Goal: Transaction & Acquisition: Register for event/course

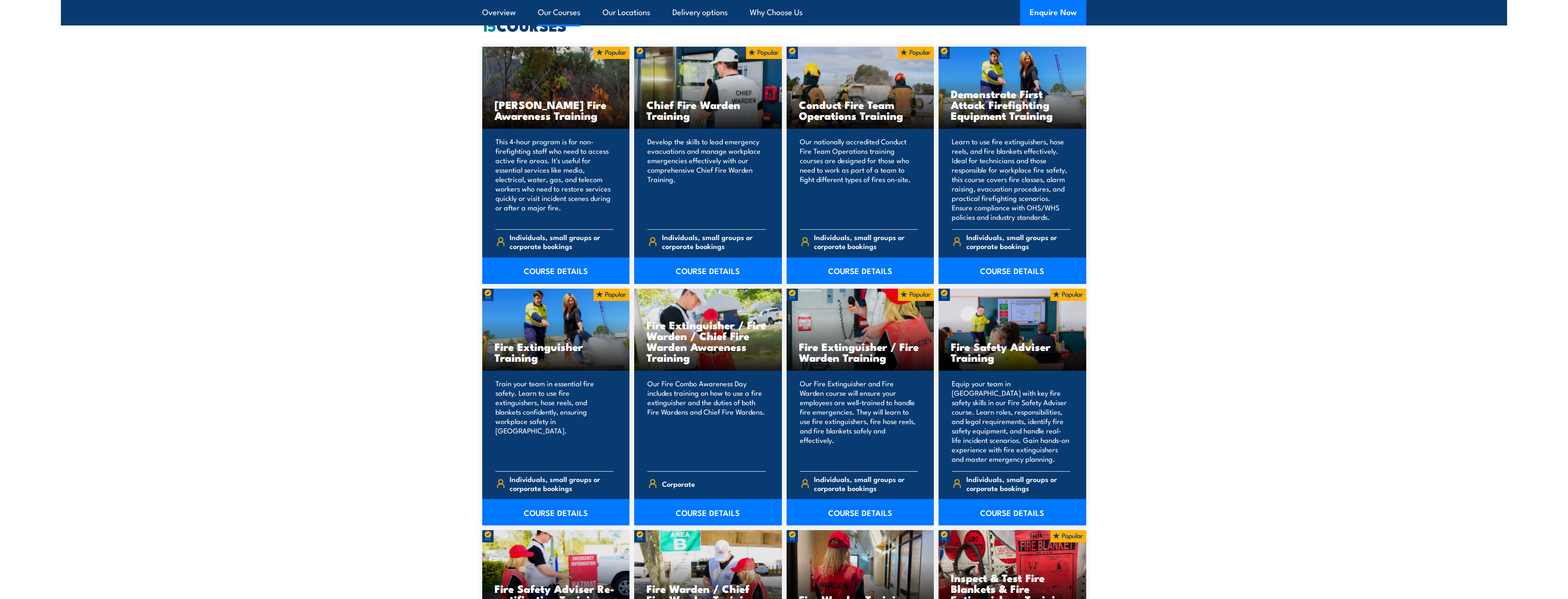
scroll to position [755, 0]
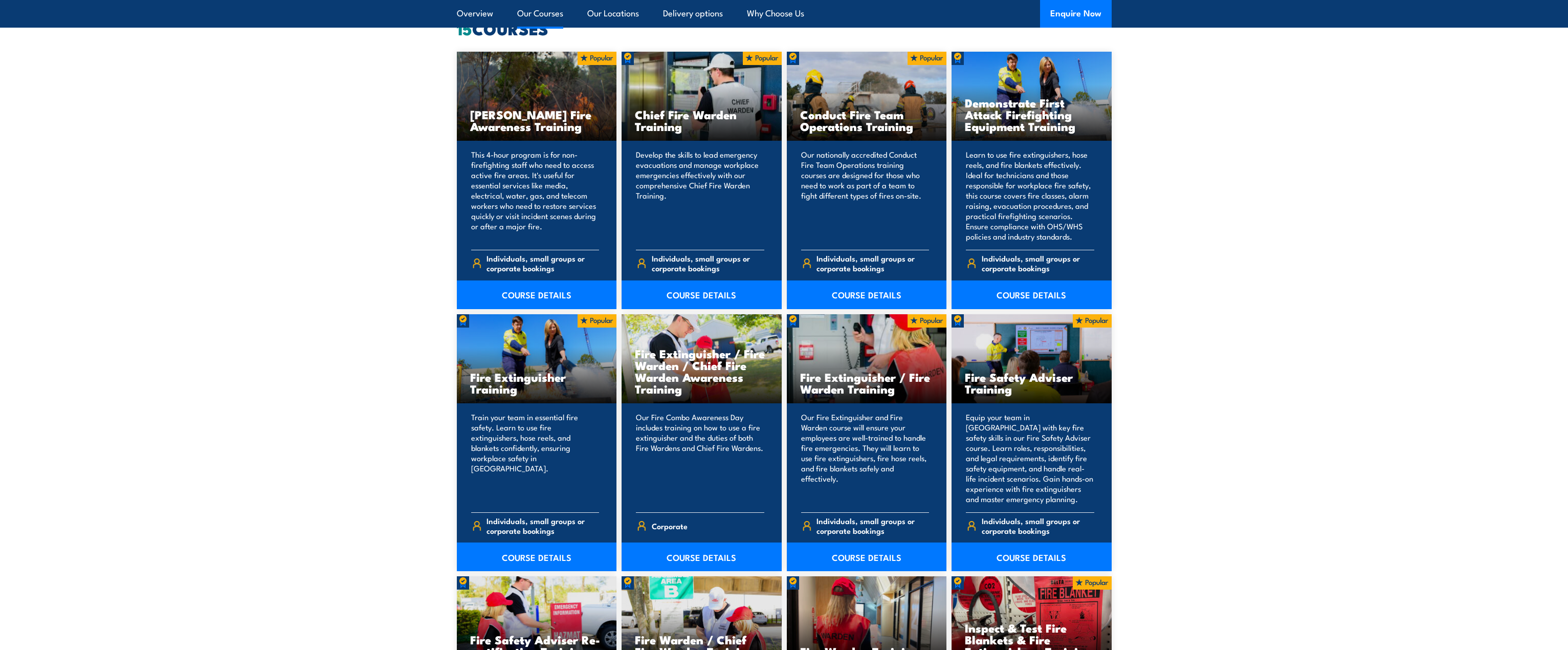
click at [1330, 296] on section "15 COURSES Bush Fire Awareness Training" at bounding box center [784, 556] width 1568 height 1070
click at [1247, 318] on section "15 COURSES Bush Fire Awareness Training" at bounding box center [784, 556] width 1568 height 1070
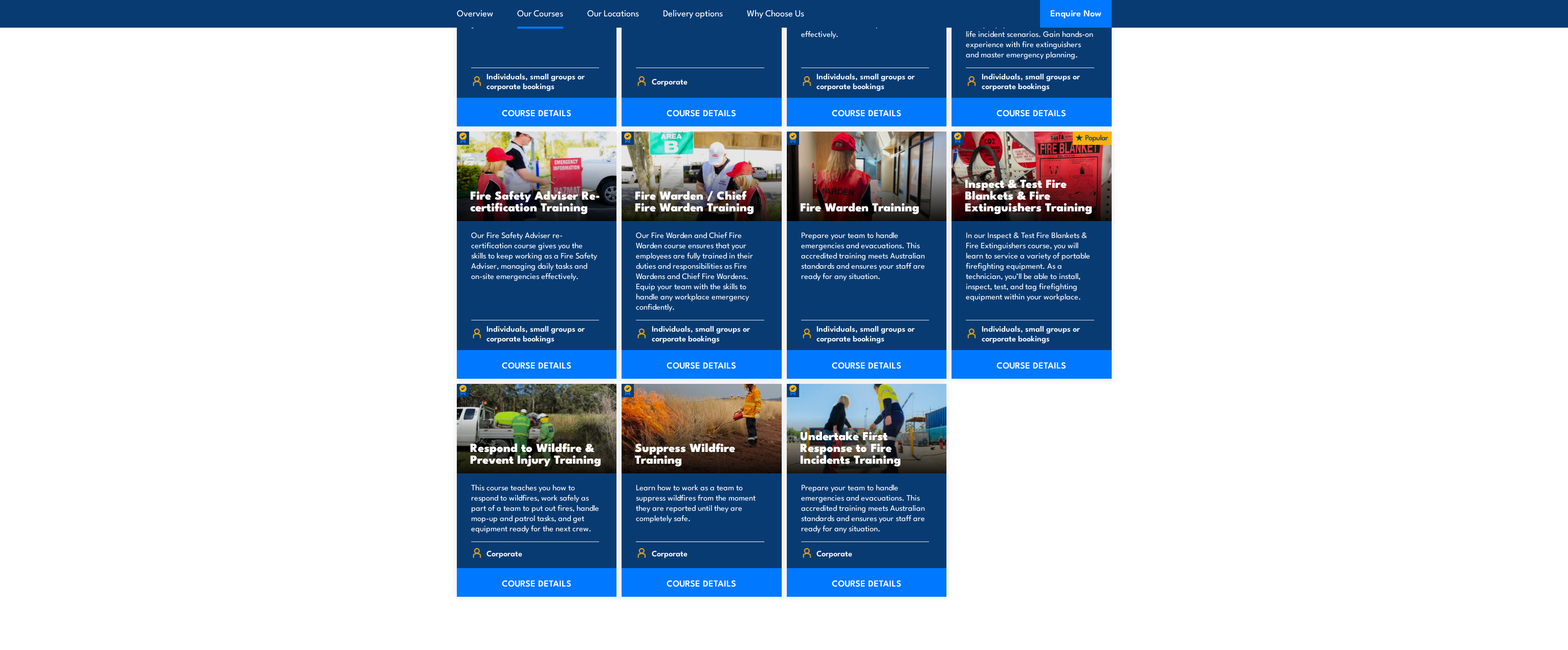
scroll to position [1279, 0]
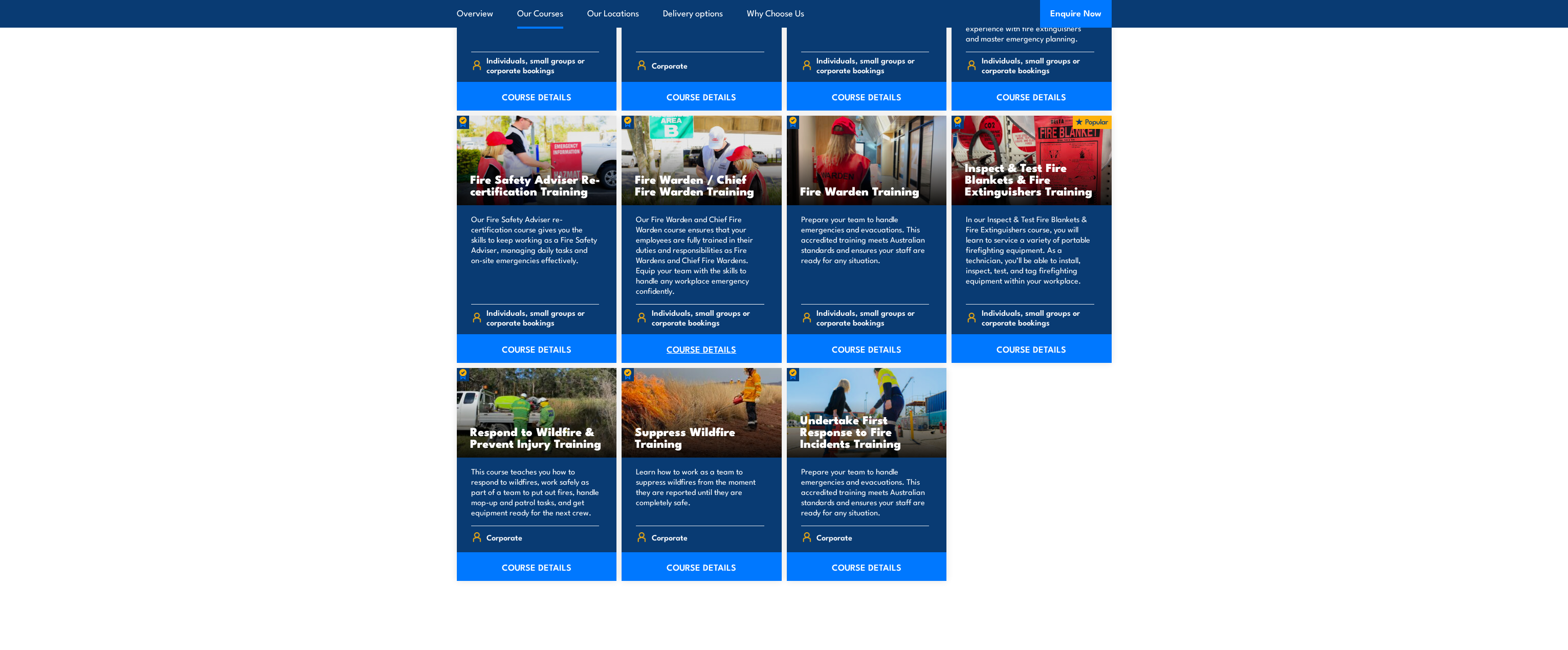
click at [718, 351] on link "COURSE DETAILS" at bounding box center [701, 348] width 160 height 28
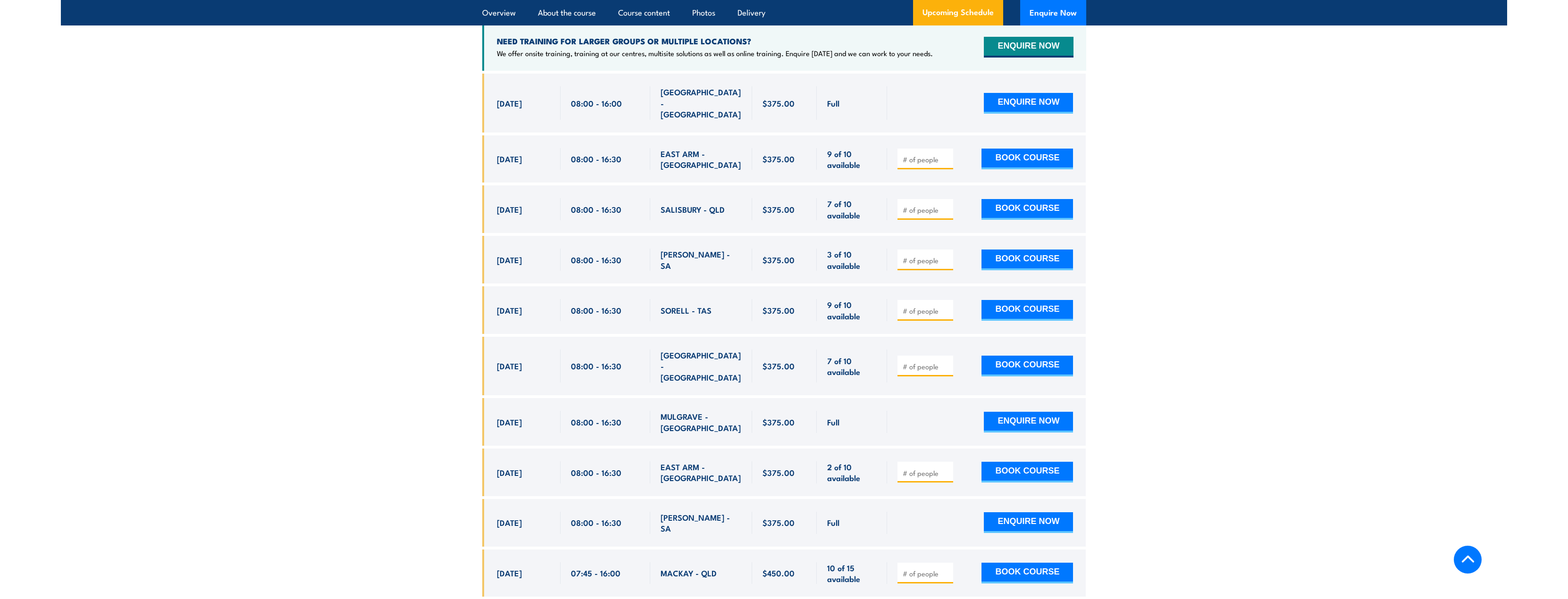
scroll to position [1698, 0]
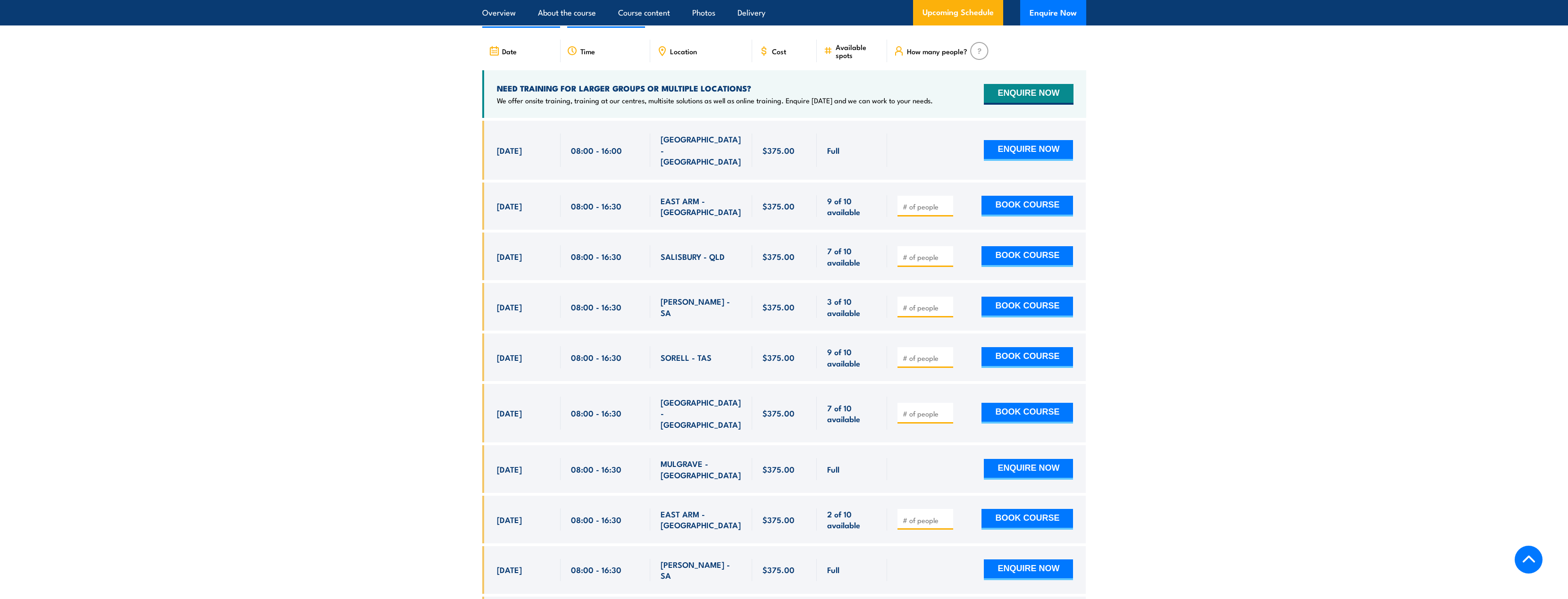
click at [922, 252] on input "number" at bounding box center [926, 256] width 47 height 10
type input "1"
drag, startPoint x: 914, startPoint y: 241, endPoint x: 863, endPoint y: 236, distance: 51.2
click at [863, 236] on div "27 Aug, 2025, 08:00 - 08:00" at bounding box center [784, 256] width 604 height 48
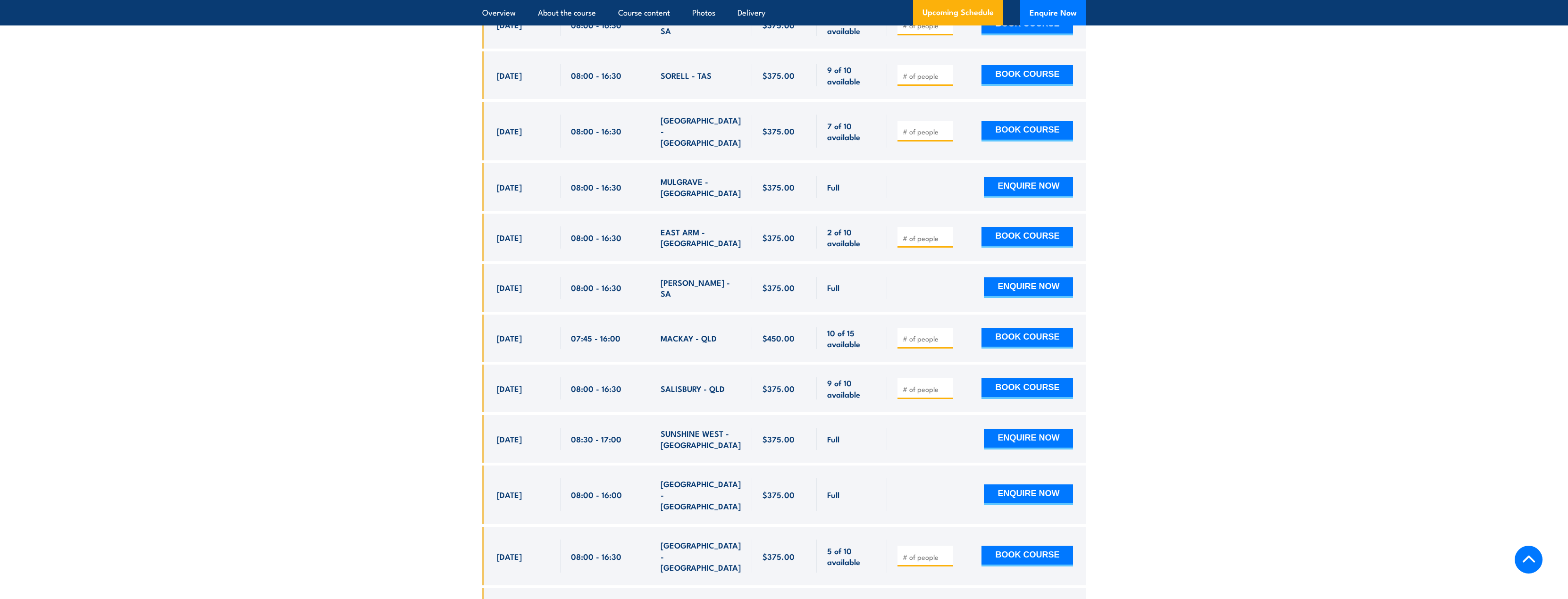
scroll to position [1981, 0]
click at [931, 383] on input "number" at bounding box center [926, 388] width 47 height 10
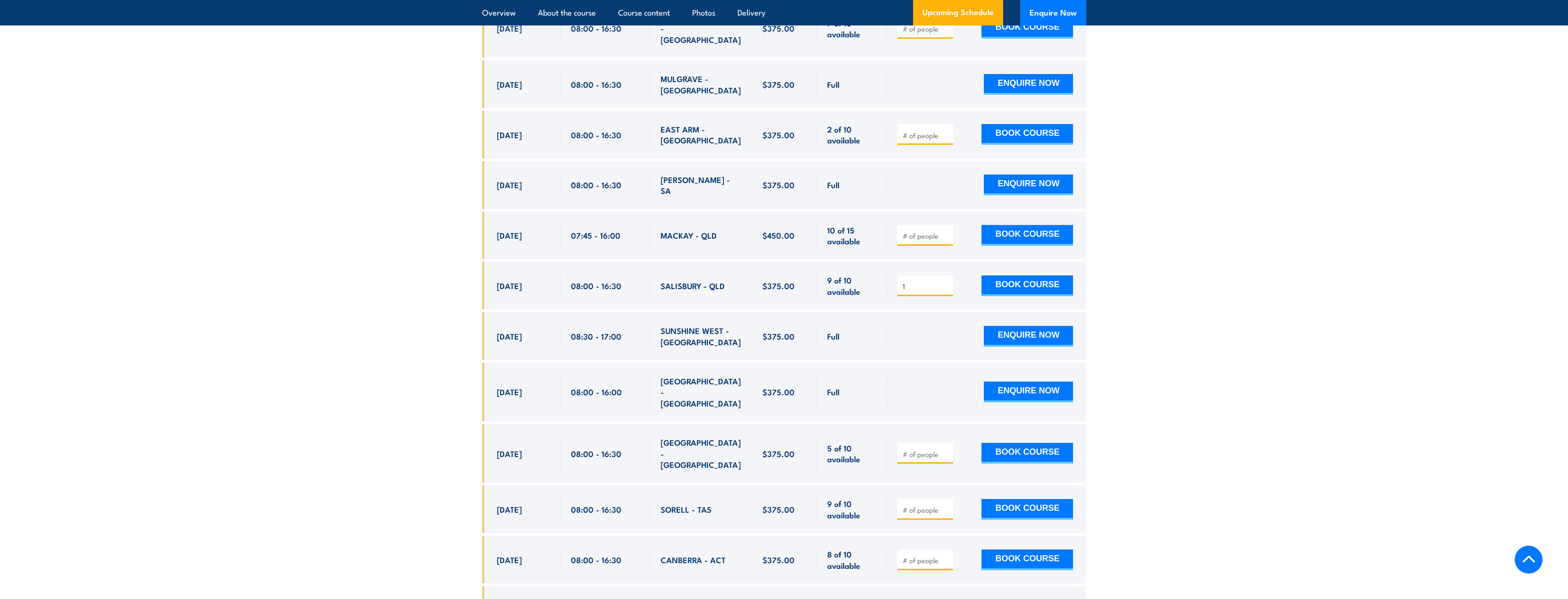
scroll to position [2028, 0]
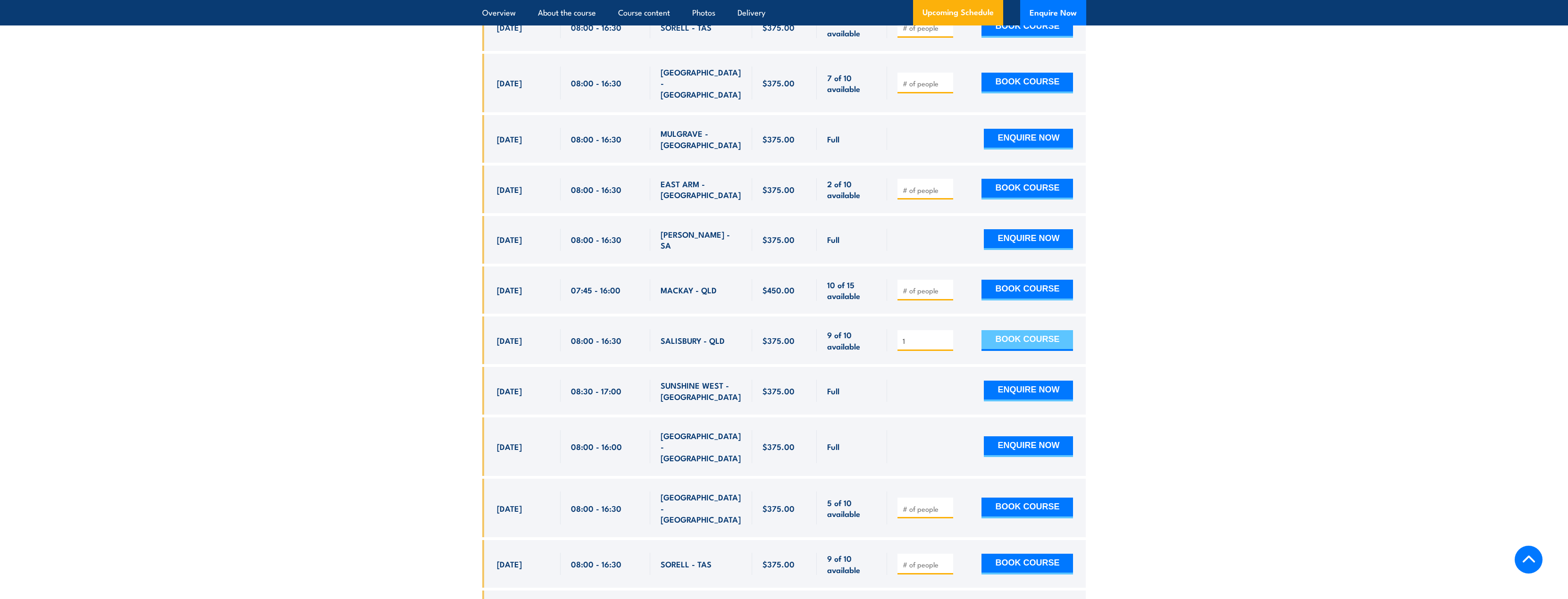
type input "1"
click at [1010, 330] on button "BOOK COURSE" at bounding box center [1027, 341] width 91 height 21
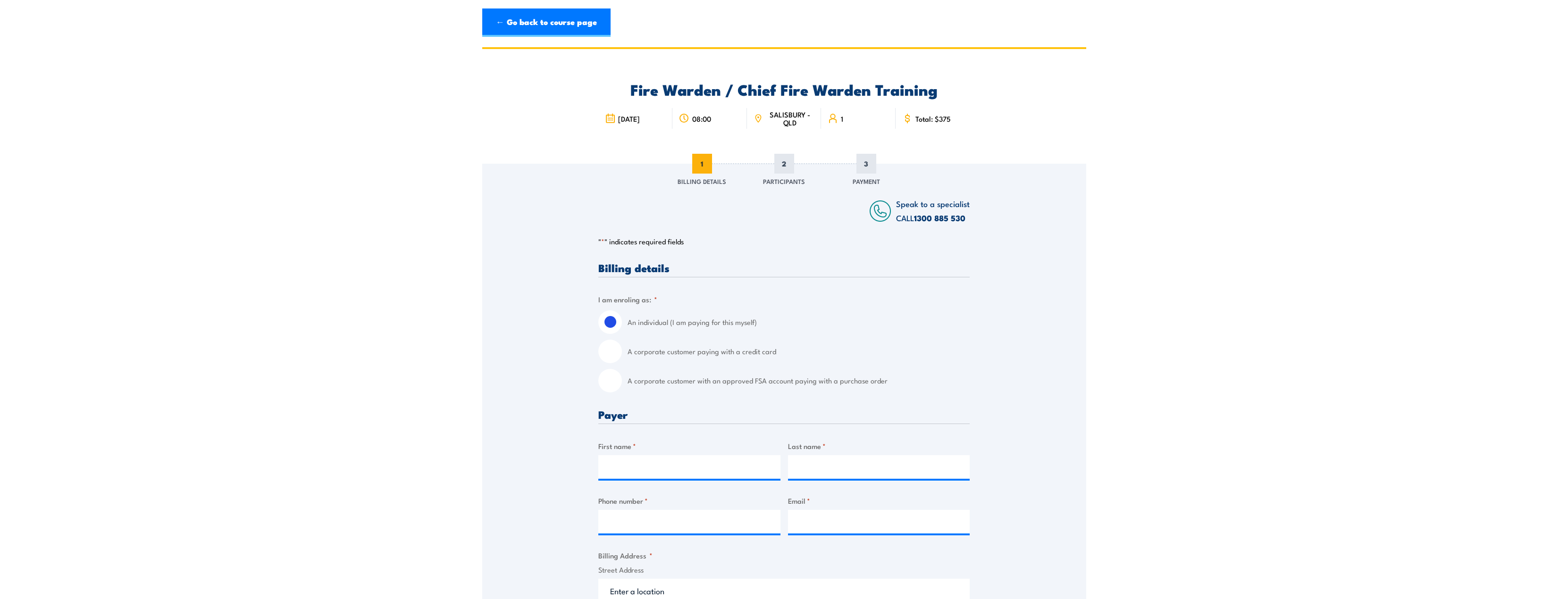
click at [737, 381] on label "A corporate customer with an approved FSA account paying with a purchase order" at bounding box center [798, 380] width 342 height 23
click at [622, 381] on input "A corporate customer with an approved FSA account paying with a purchase order" at bounding box center [610, 380] width 23 height 23
radio input "true"
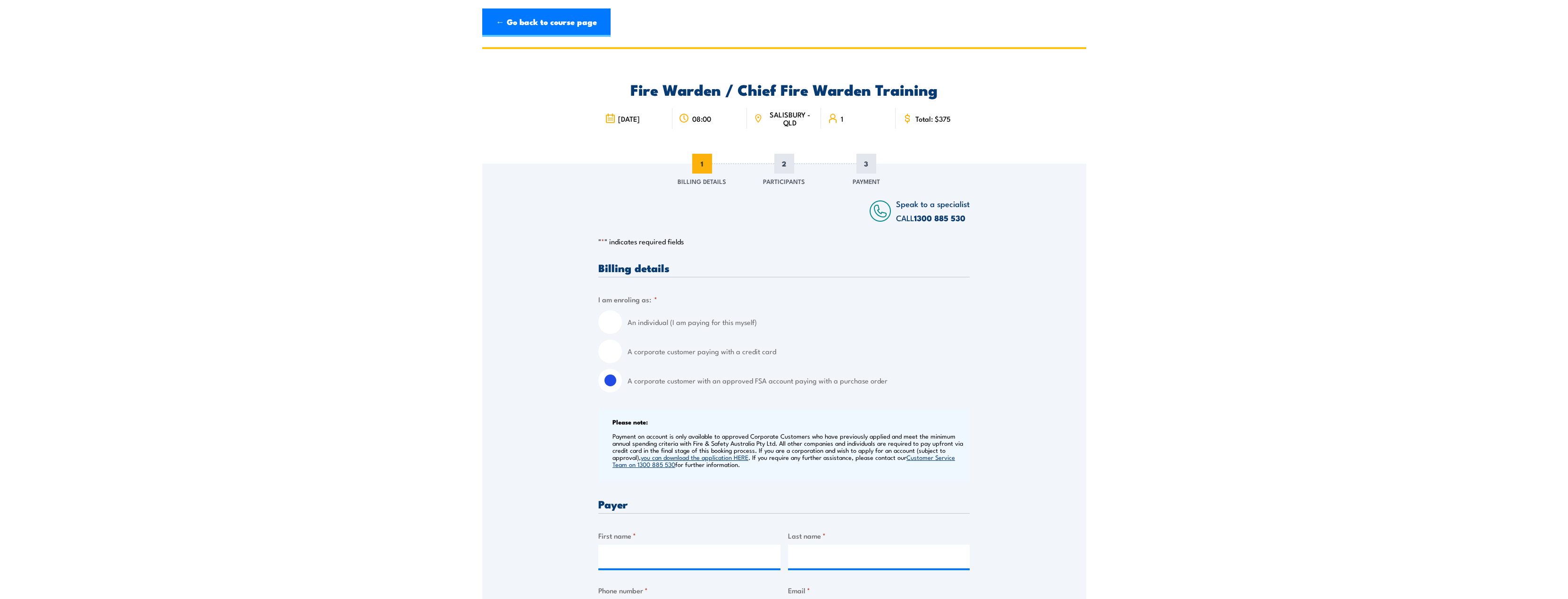
click at [706, 352] on label "A corporate customer paying with a credit card" at bounding box center [798, 351] width 342 height 23
click at [622, 352] on input "A corporate customer paying with a credit card" at bounding box center [610, 351] width 23 height 23
radio input "true"
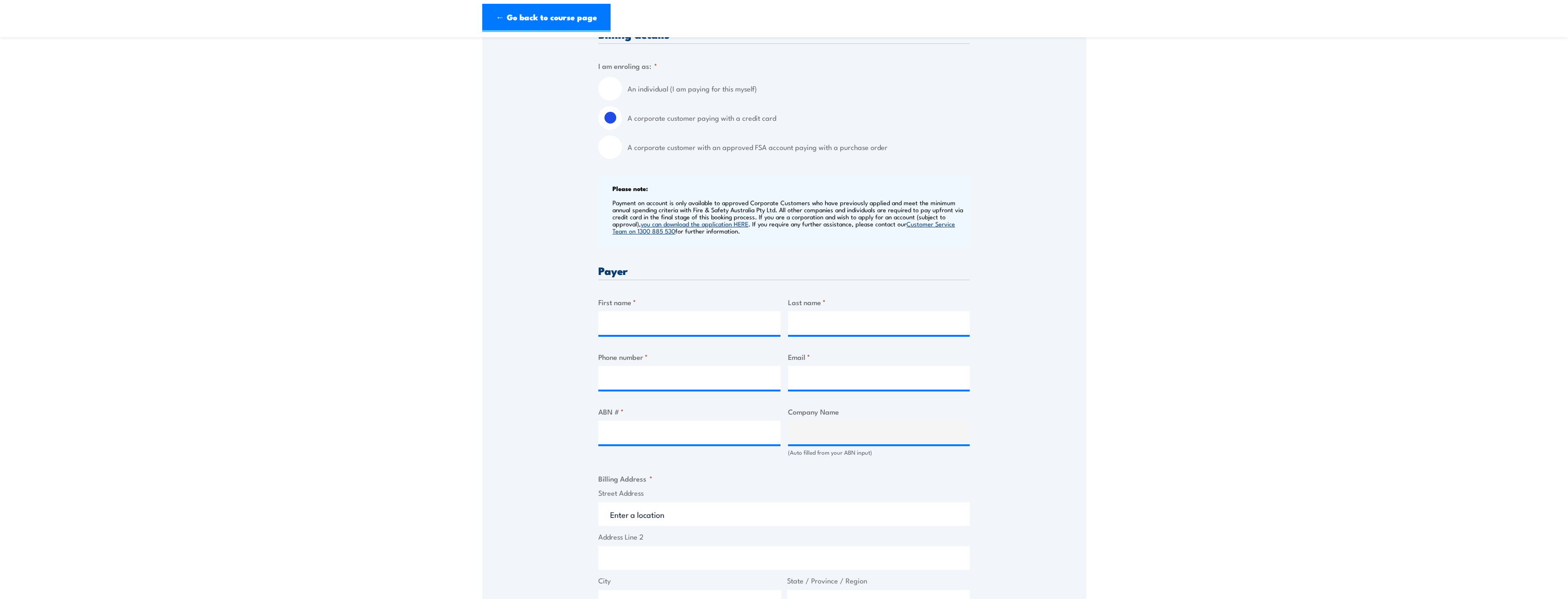
scroll to position [236, 0]
click at [645, 315] on input "First name *" at bounding box center [689, 320] width 182 height 23
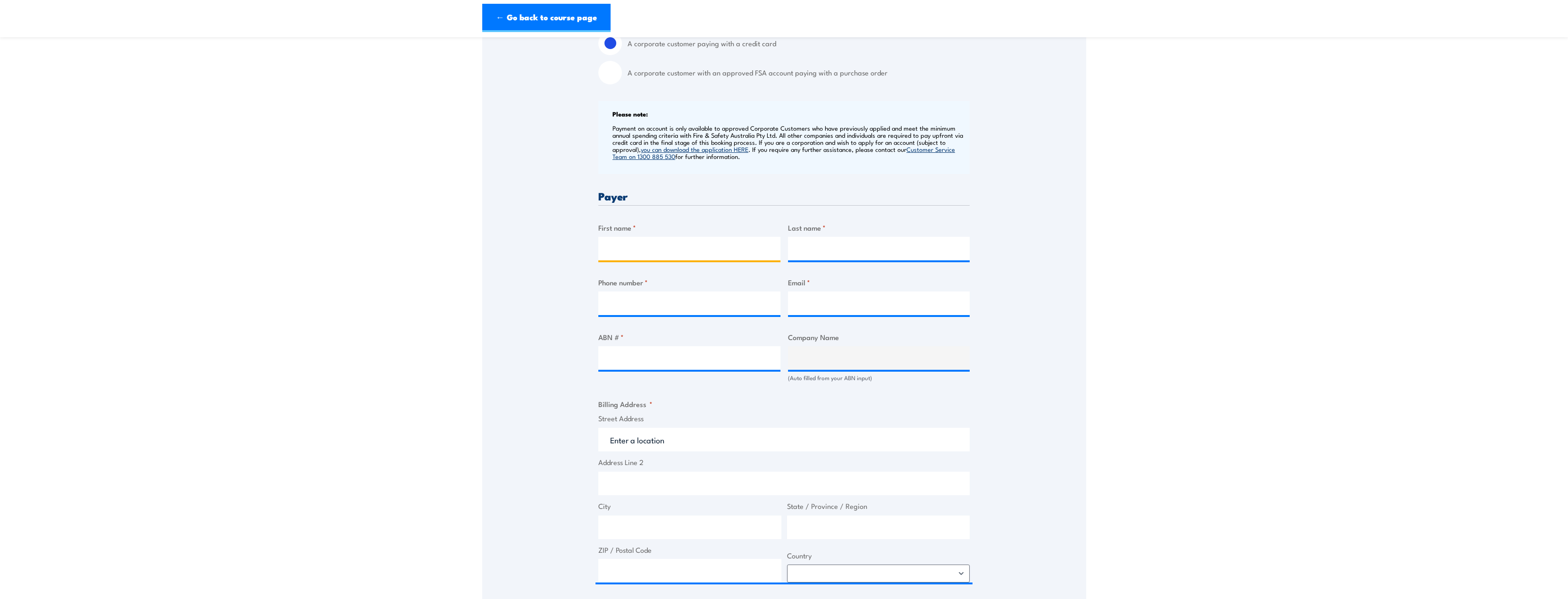
scroll to position [283, 0]
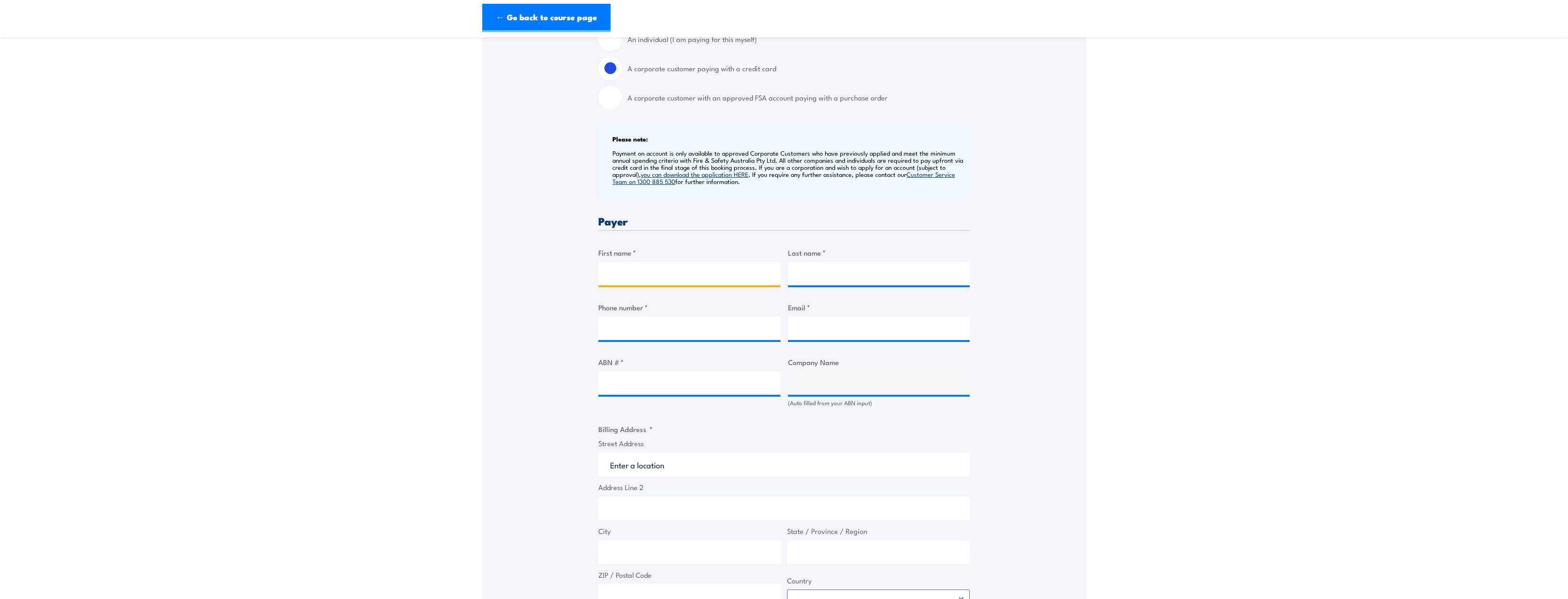
click at [712, 270] on input "First name *" at bounding box center [689, 273] width 182 height 23
type input "KAYLA"
type input "HUDSON"
click at [697, 325] on input "Phone number *" at bounding box center [689, 328] width 182 height 23
type input "04"
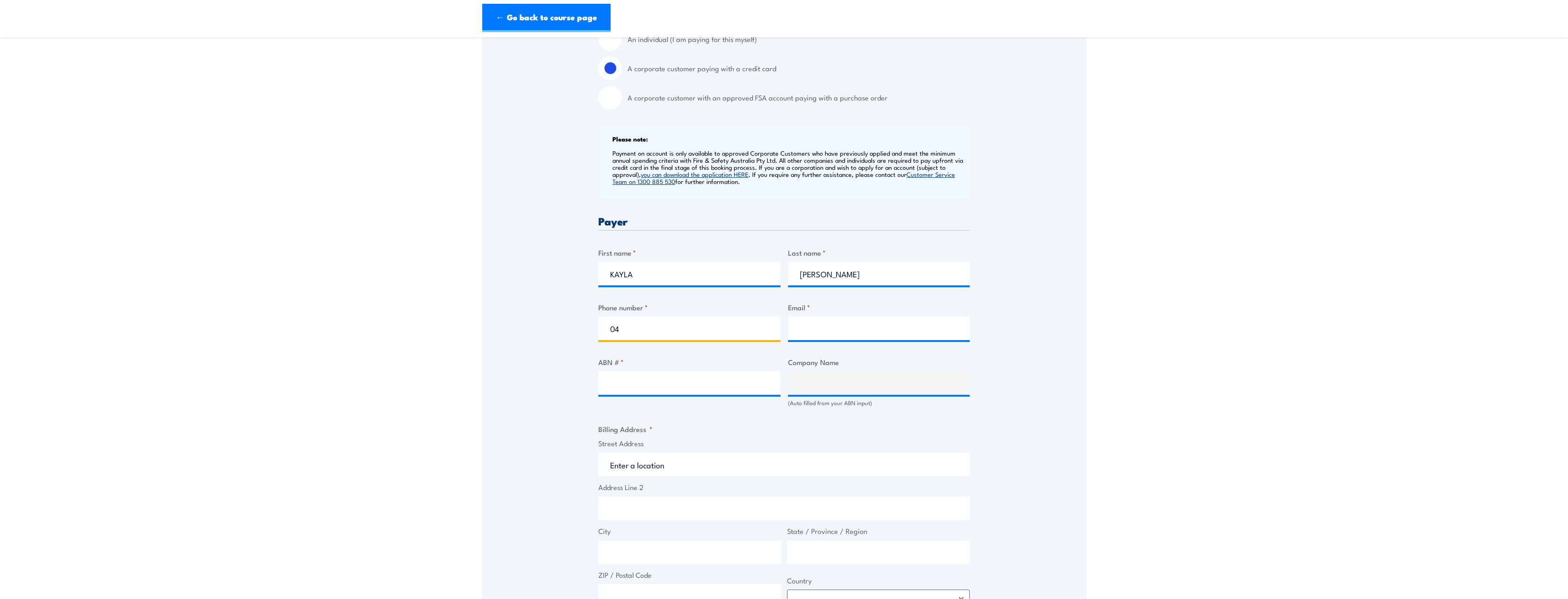
click at [661, 321] on input "04" at bounding box center [689, 328] width 182 height 23
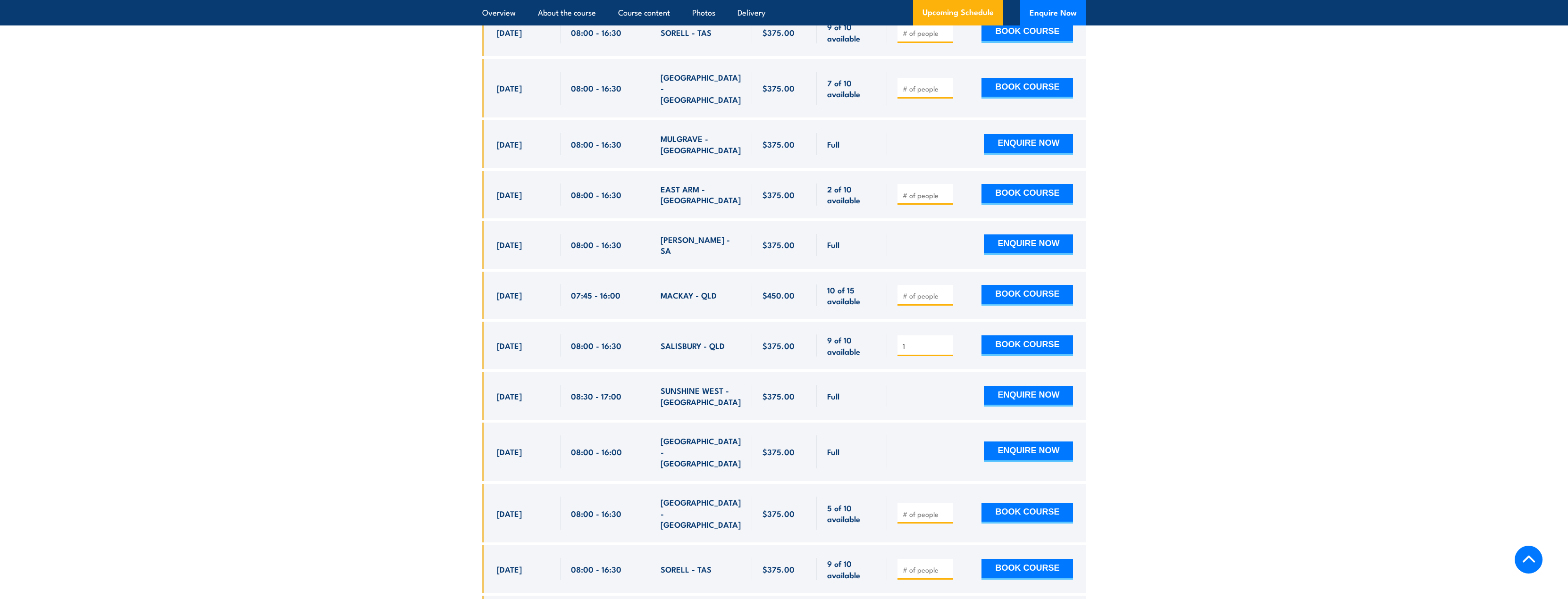
scroll to position [2028, 0]
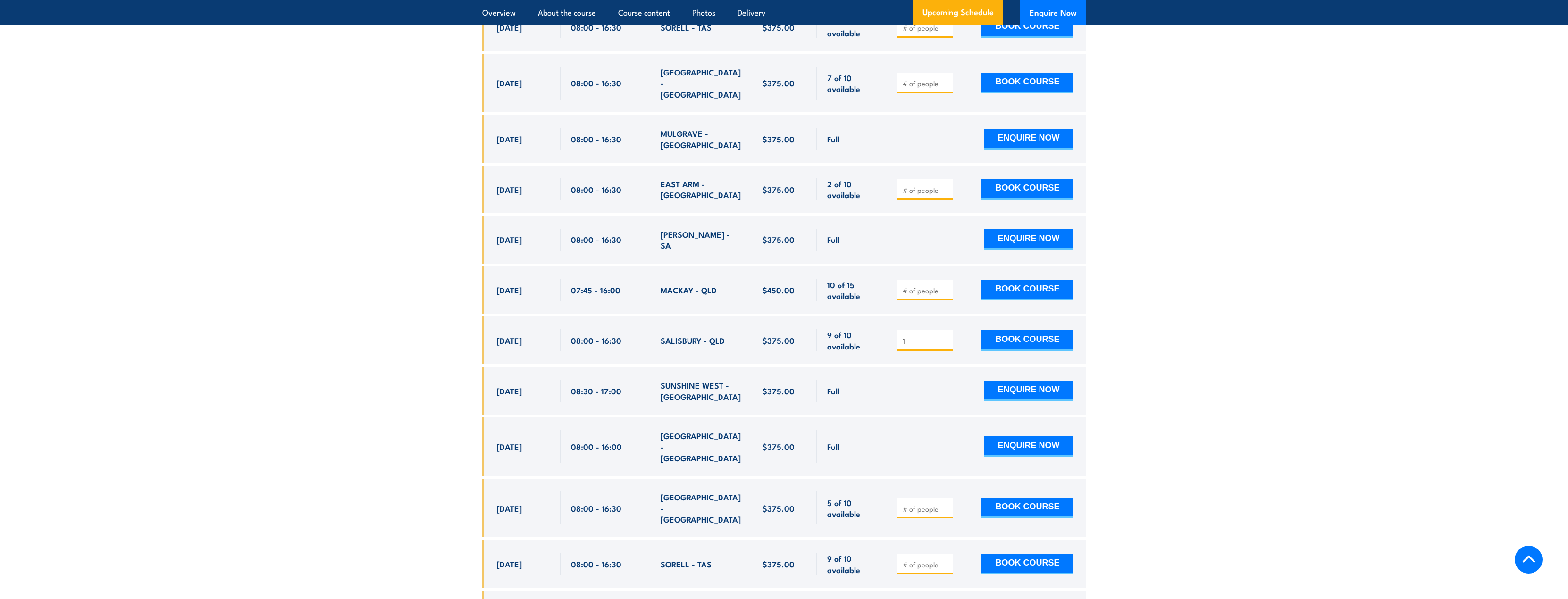
drag, startPoint x: 915, startPoint y: 309, endPoint x: 864, endPoint y: 312, distance: 51.1
click at [865, 316] on div "10 Sep, 2025, 08:00 - 08:00" at bounding box center [784, 340] width 604 height 48
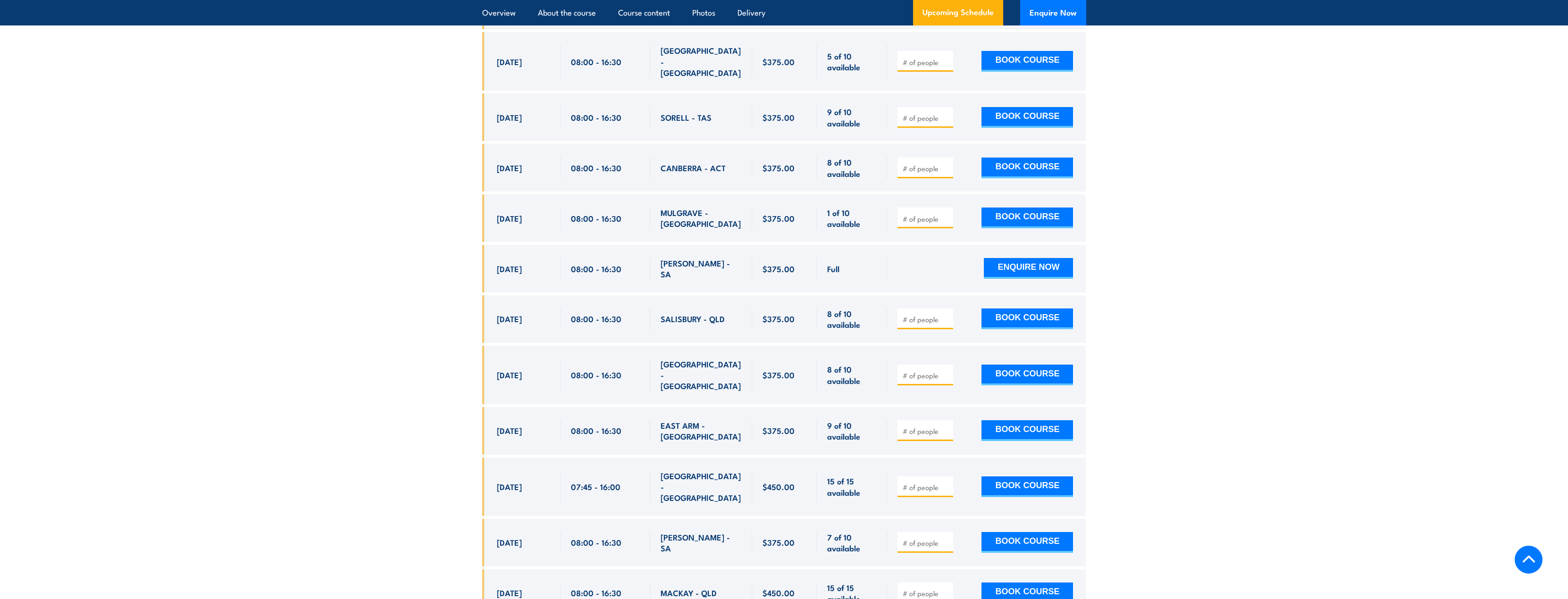
scroll to position [2453, 0]
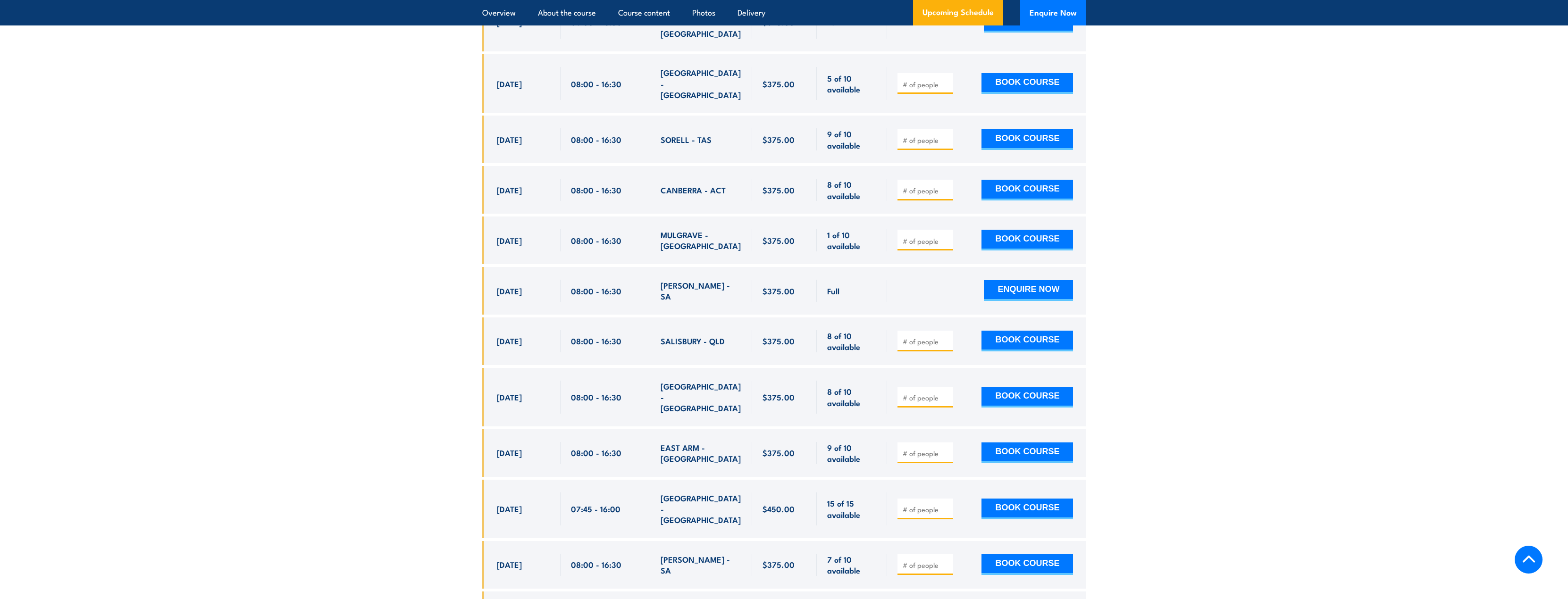
click at [919, 336] on input "number" at bounding box center [926, 341] width 47 height 10
type input "1"
click at [1024, 330] on button "BOOK COURSE" at bounding box center [1027, 341] width 91 height 21
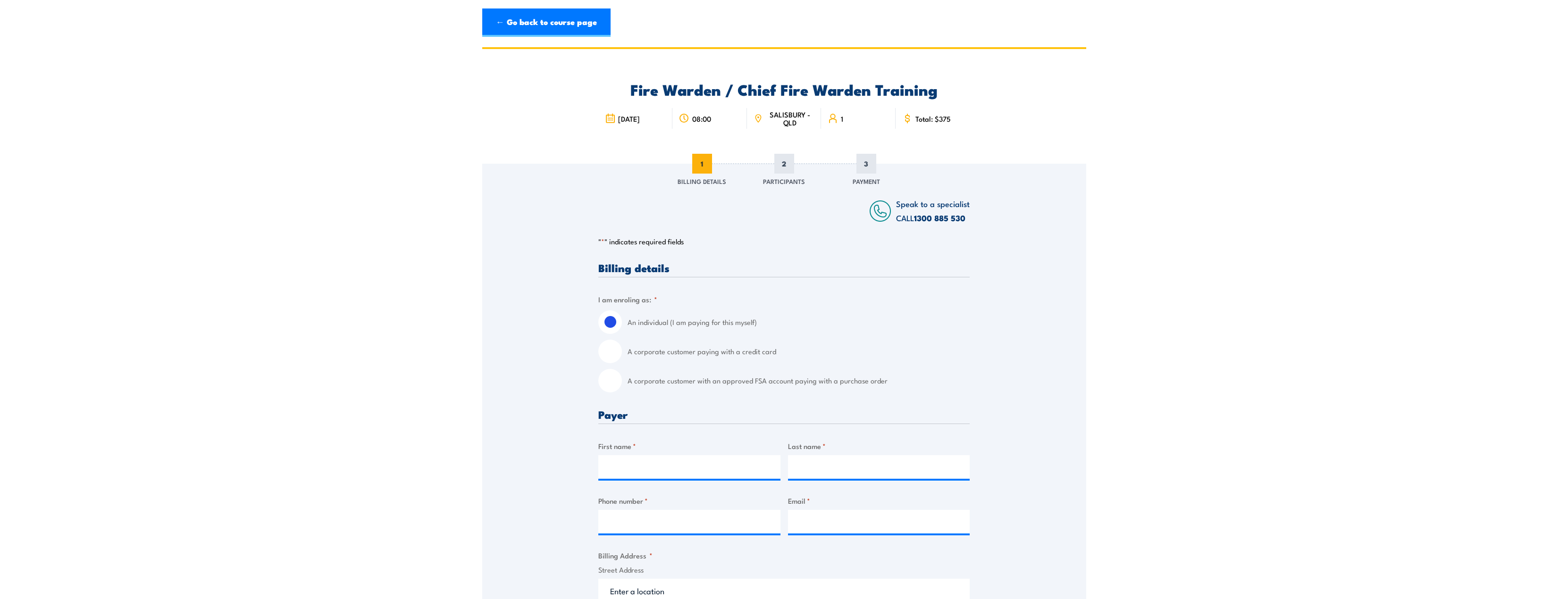
click at [667, 353] on label "A corporate customer paying with a credit card" at bounding box center [798, 351] width 342 height 23
click at [622, 353] on input "A corporate customer paying with a credit card" at bounding box center [610, 351] width 23 height 23
radio input "true"
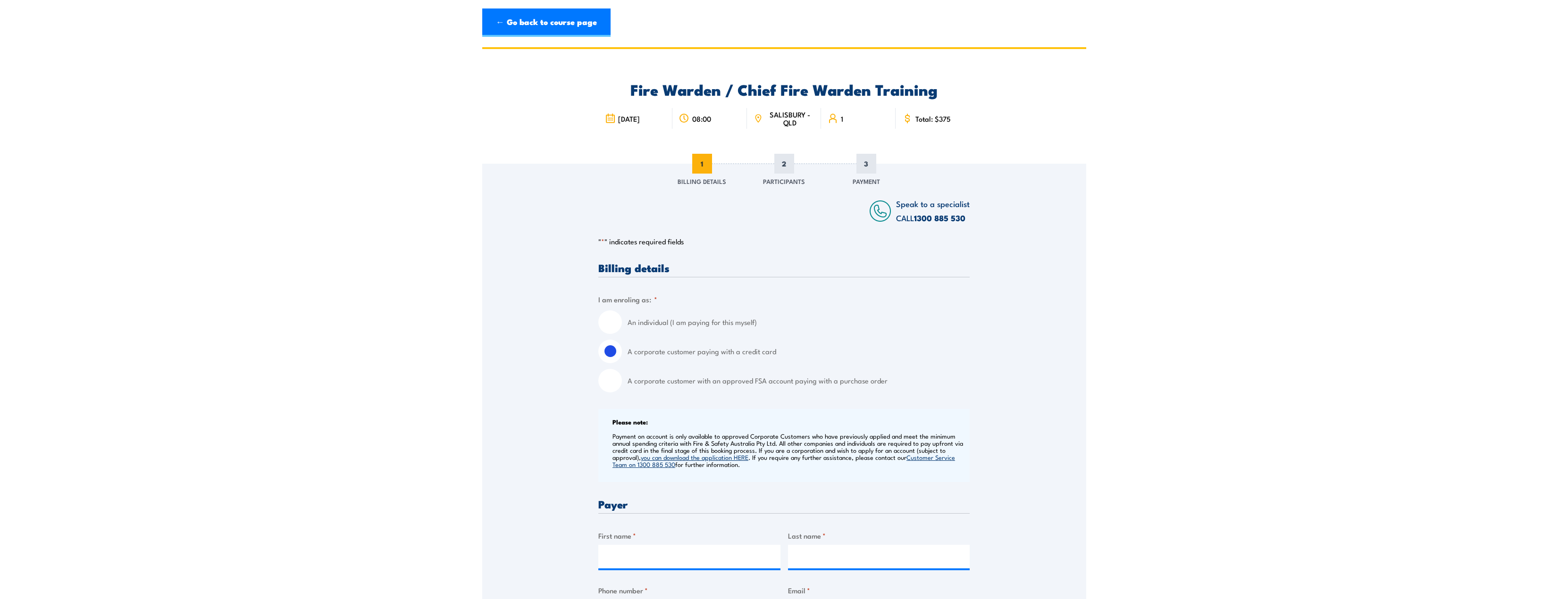
click at [690, 383] on label "A corporate customer with an approved FSA account paying with a purchase order" at bounding box center [798, 380] width 342 height 23
click at [622, 383] on input "A corporate customer with an approved FSA account paying with a purchase order" at bounding box center [610, 380] width 23 height 23
radio input "true"
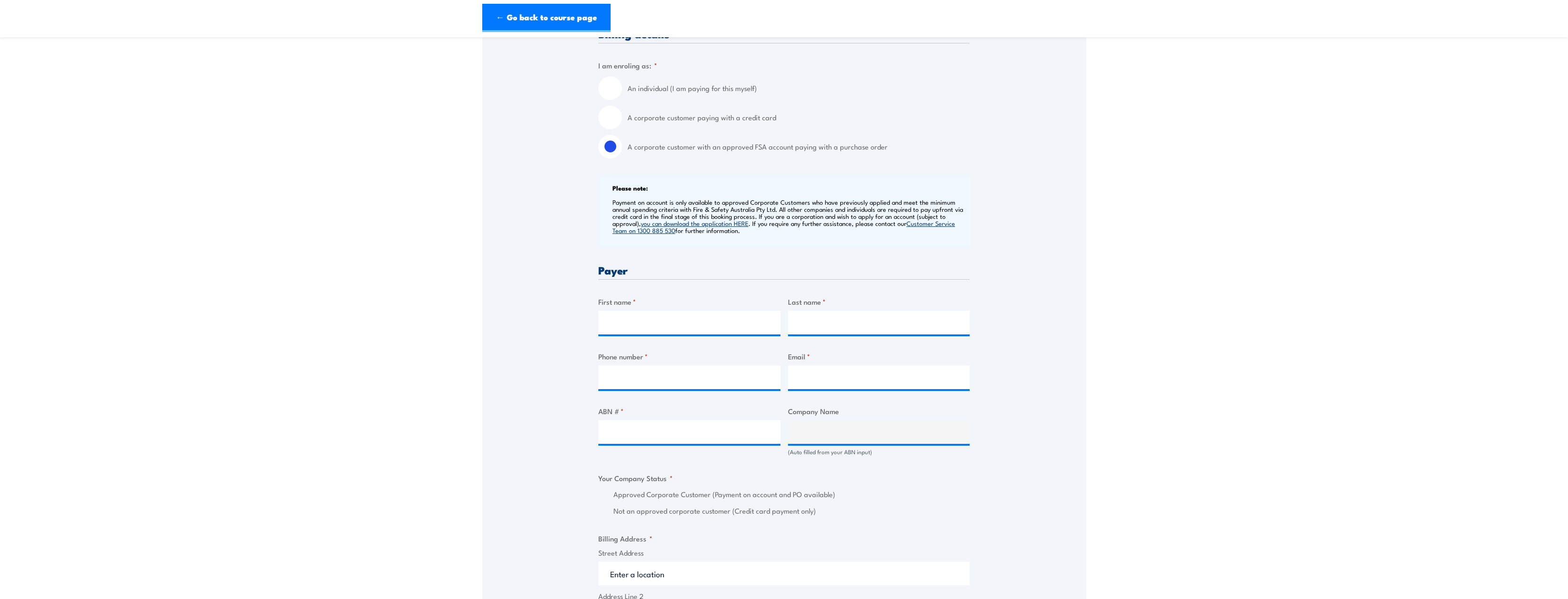
scroll to position [236, 0]
click at [660, 321] on input "First name *" at bounding box center [689, 320] width 182 height 23
type input "KAYLA"
type input "[PERSON_NAME]"
click at [655, 381] on input "Phone number *" at bounding box center [689, 375] width 182 height 23
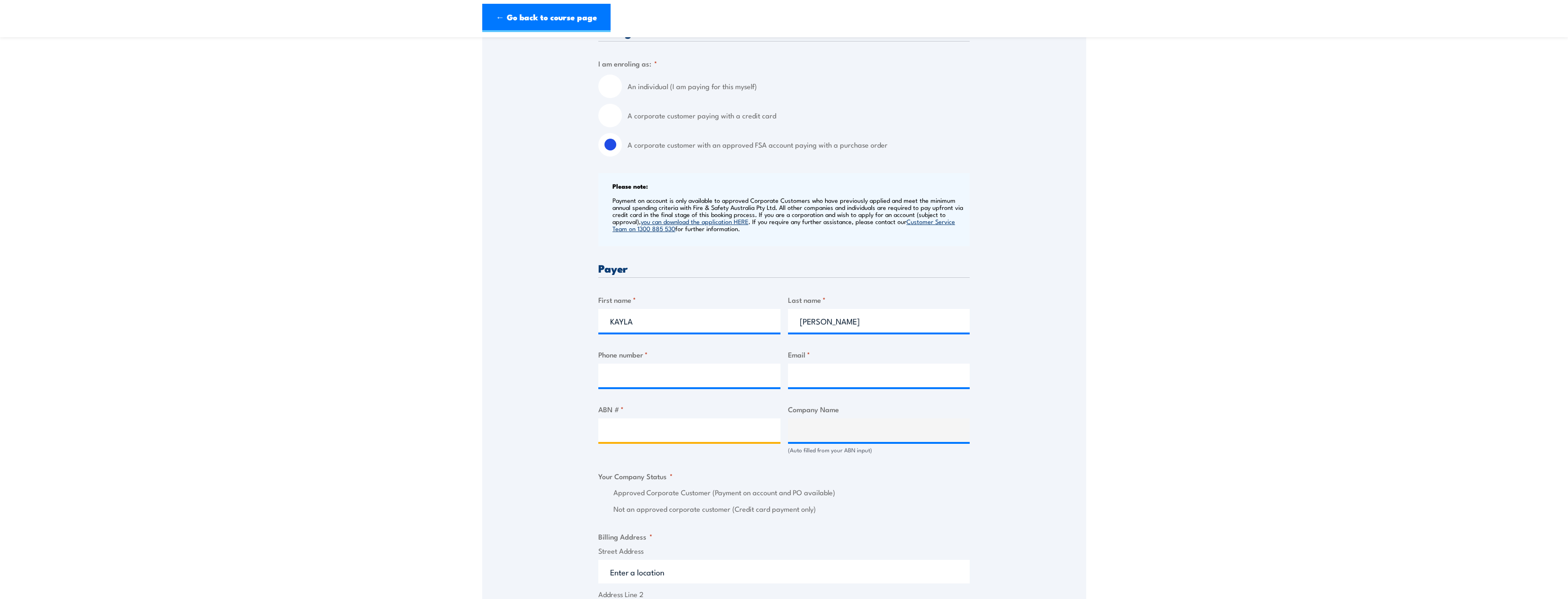
click at [712, 431] on input "ABN # *" at bounding box center [689, 429] width 182 height 23
paste input "85 165 880 102"
type input "85 165 880 102"
type input "TOTAL LOGISTICS TRUST"
radio input "true"
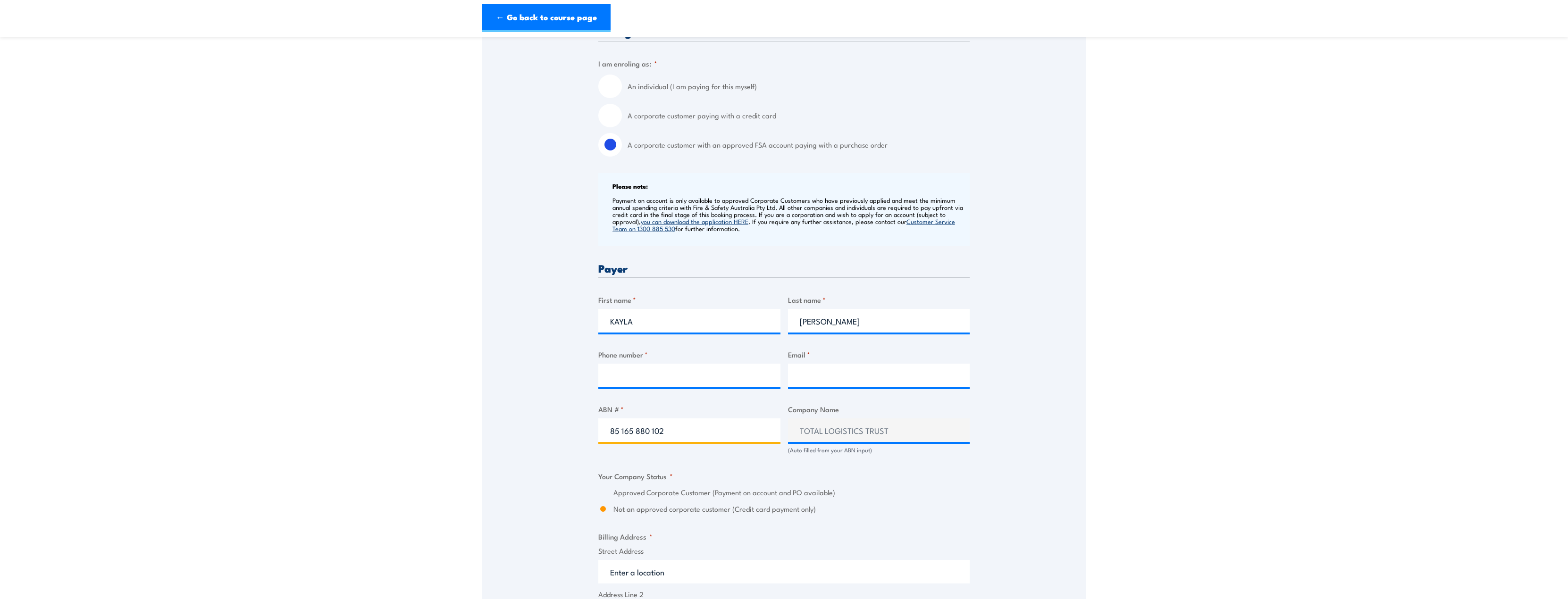
type input "85 165 880 102"
click at [703, 376] on input "Phone number *" at bounding box center [689, 375] width 182 height 23
type input "0427271654"
click at [851, 364] on input "Email *" at bounding box center [878, 375] width 182 height 23
type input "B"
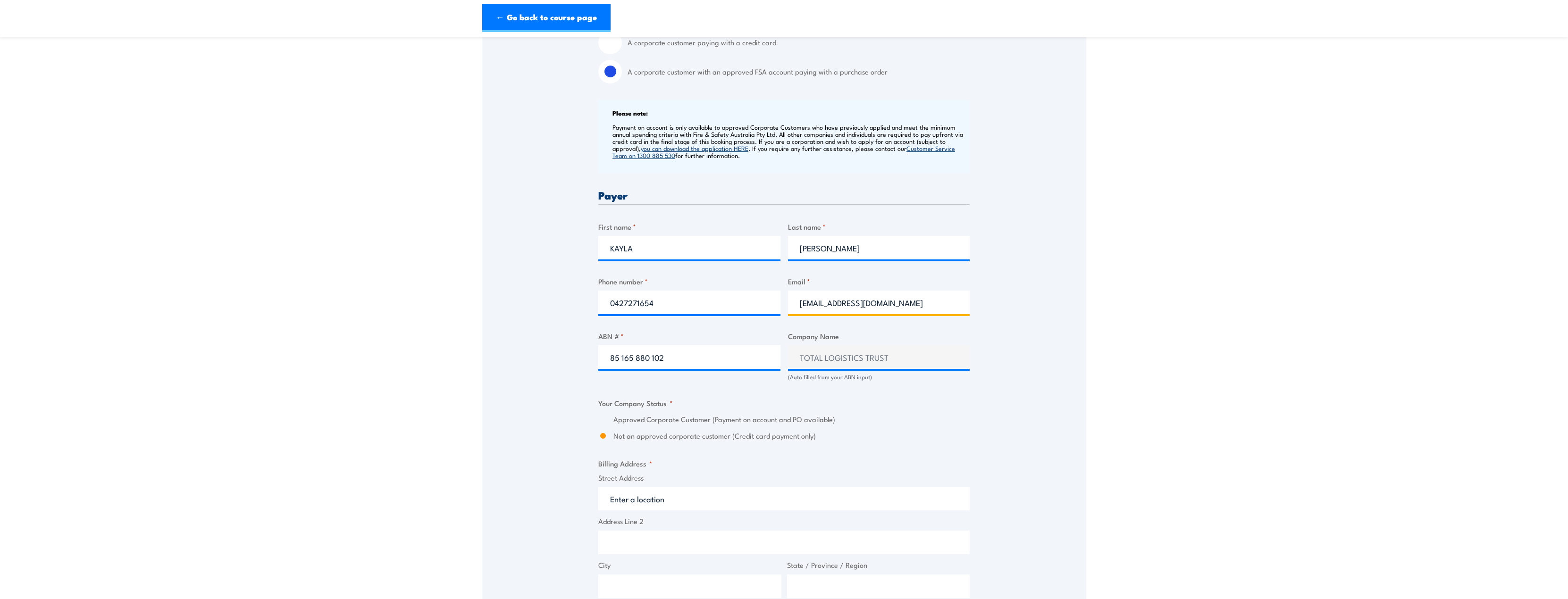
scroll to position [330, 0]
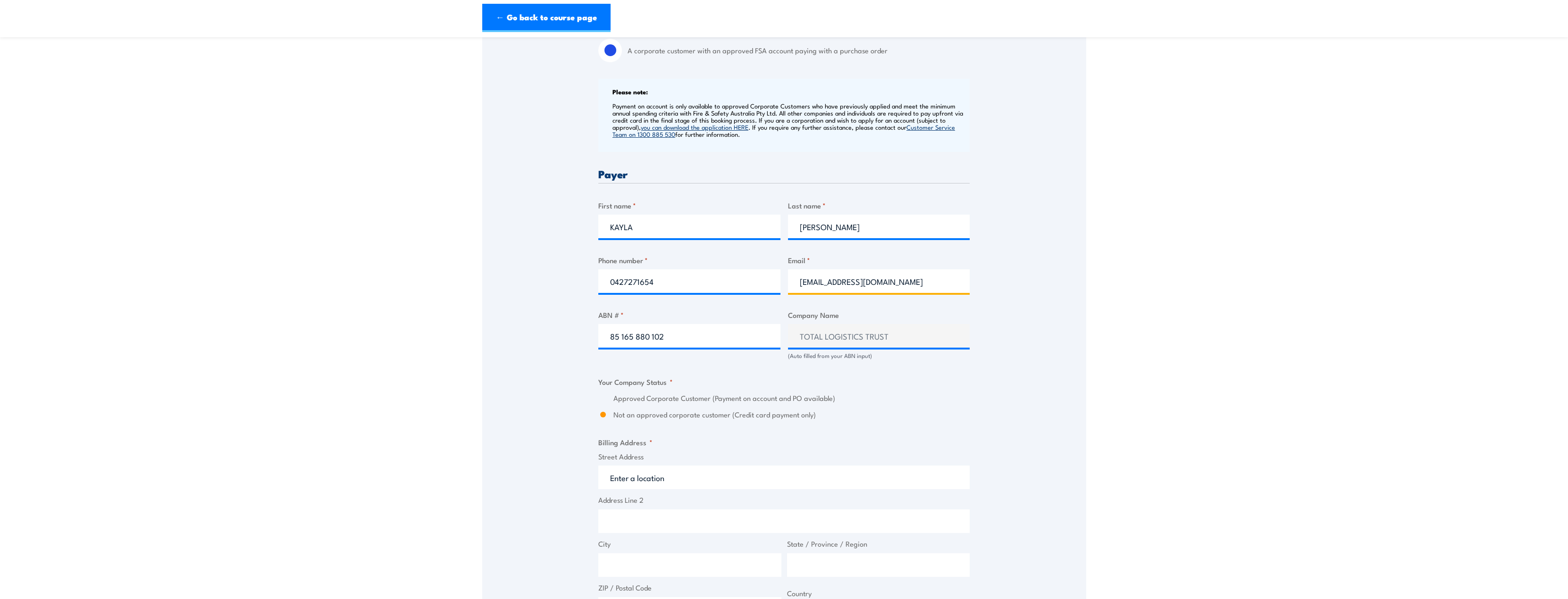
type input "[EMAIL_ADDRESS][DOMAIN_NAME]"
click at [674, 400] on label "Approved Corporate Customer (Payment on account and PO available)" at bounding box center [791, 398] width 357 height 10
click at [744, 430] on div "Billing details I am enroling as: * An individual (I am paying for this myself)…" at bounding box center [784, 423] width 371 height 982
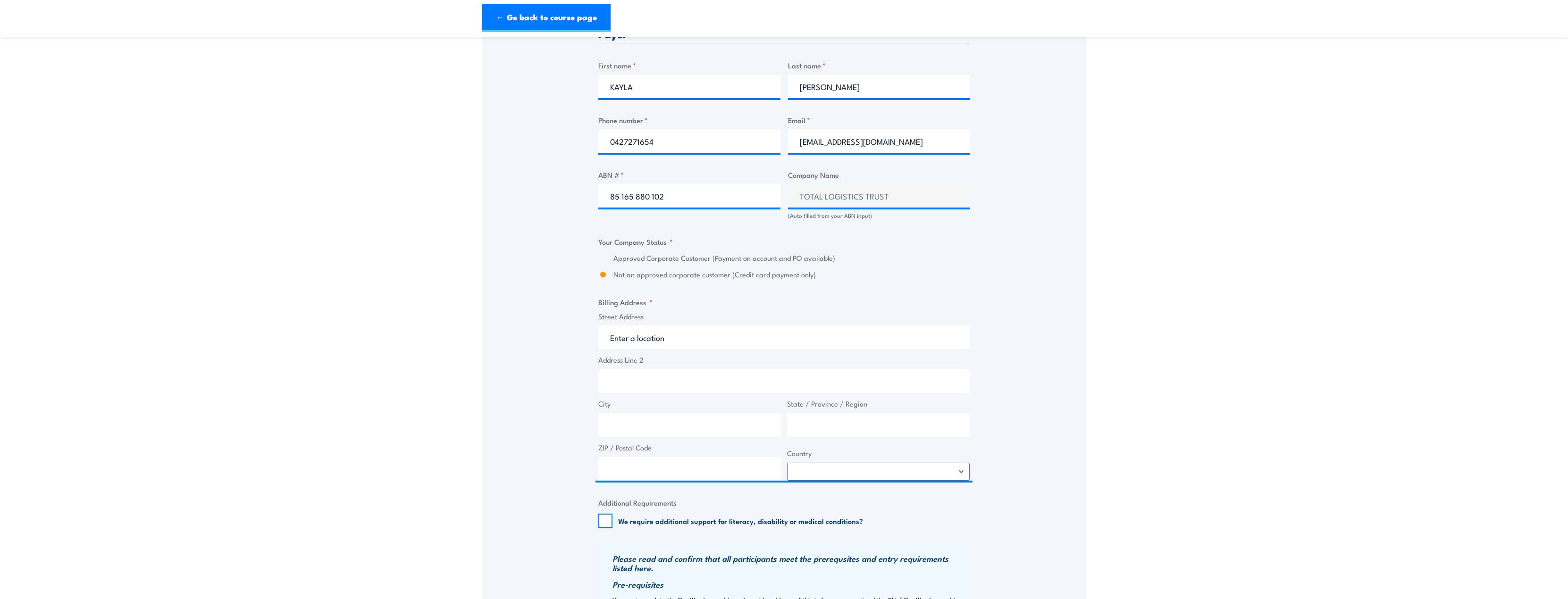
scroll to position [472, 0]
click at [699, 331] on input "Street Address" at bounding box center [784, 336] width 371 height 23
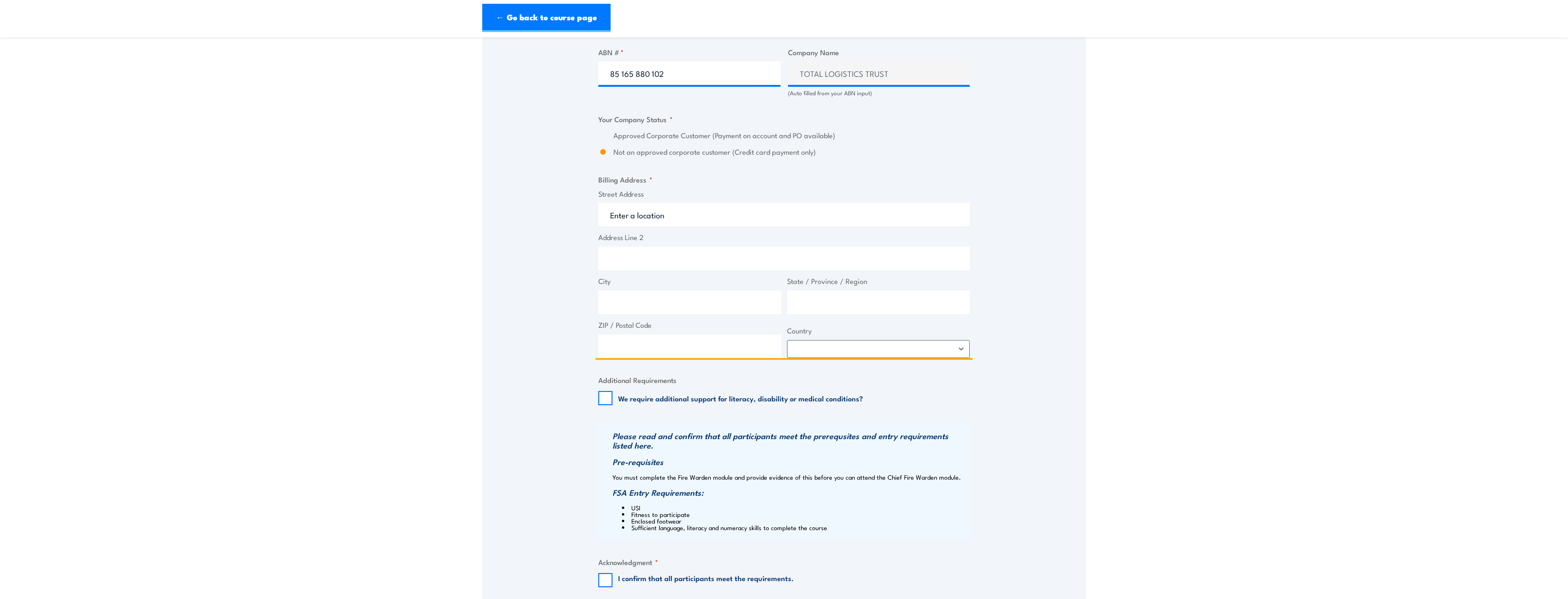
scroll to position [708, 0]
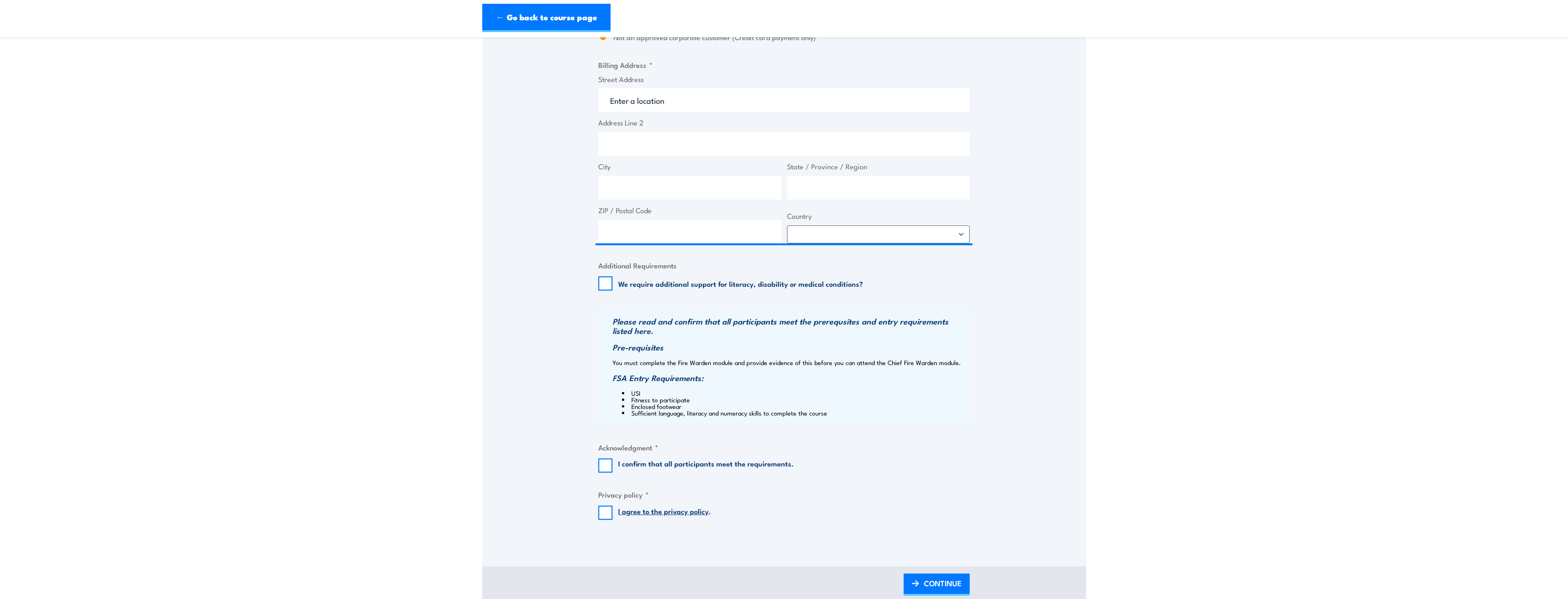
click at [606, 504] on fieldset "Privacy policy * I agree to the privacy policy ." at bounding box center [784, 504] width 371 height 30
click at [606, 457] on fieldset "Acknowledgment * I confirm that all participants meet the requirements." at bounding box center [784, 456] width 371 height 30
click at [606, 463] on input "I confirm that all participants meet the requirements." at bounding box center [605, 465] width 14 height 14
checkbox input "true"
click at [605, 514] on input "I agree to the privacy policy ." at bounding box center [605, 513] width 14 height 14
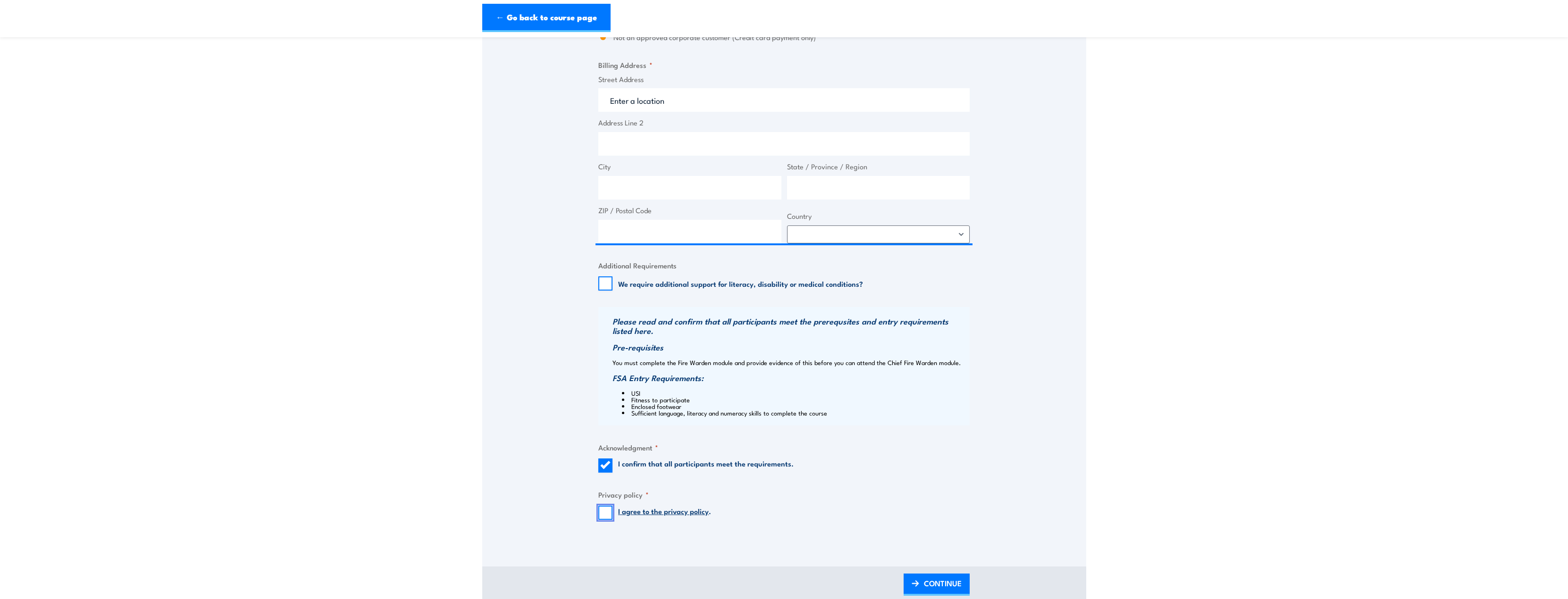
checkbox input "true"
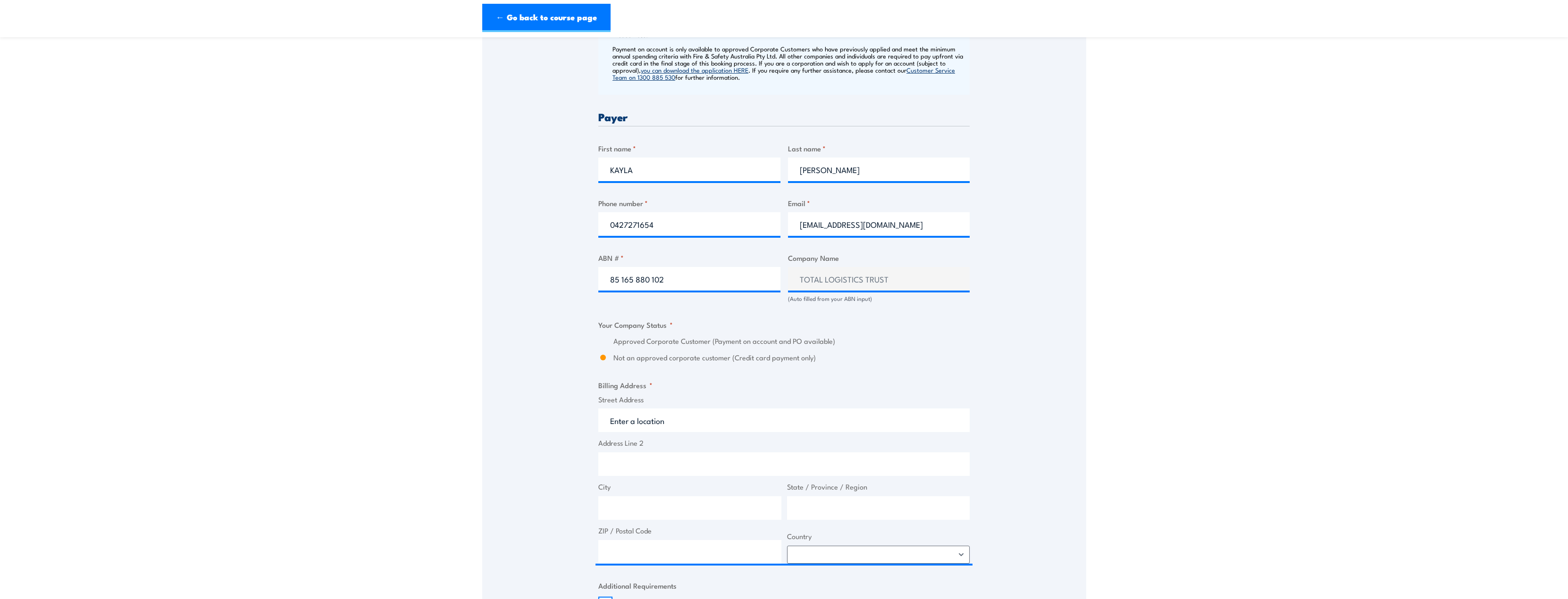
scroll to position [377, 0]
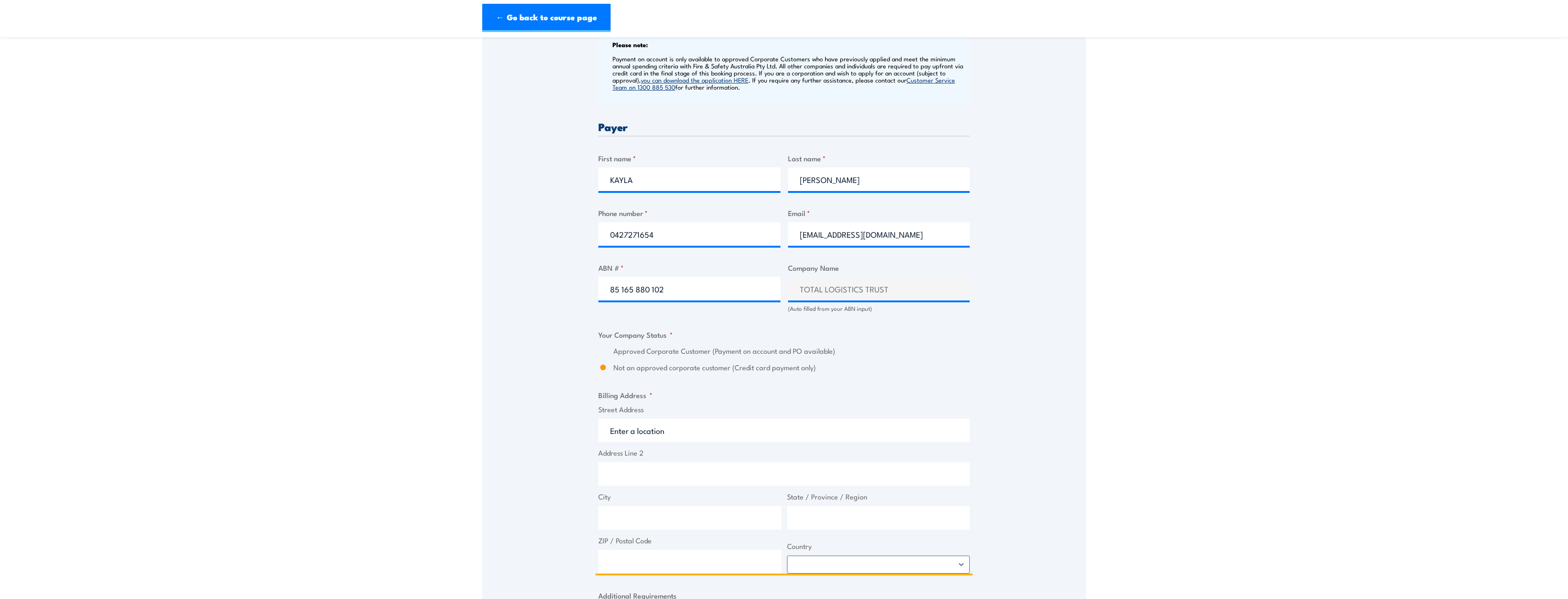
click at [704, 422] on input "Street Address" at bounding box center [784, 429] width 371 height 23
click at [733, 432] on input "Street Address" at bounding box center [784, 429] width 371 height 23
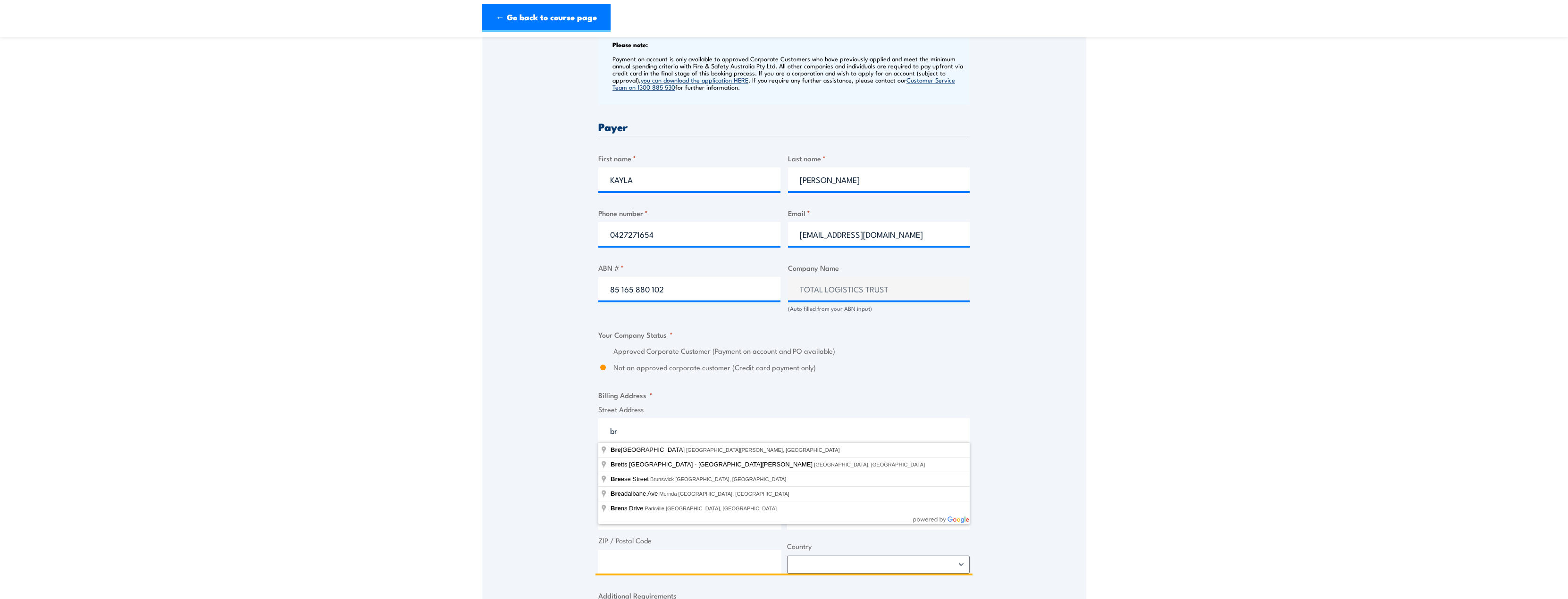
type input "b"
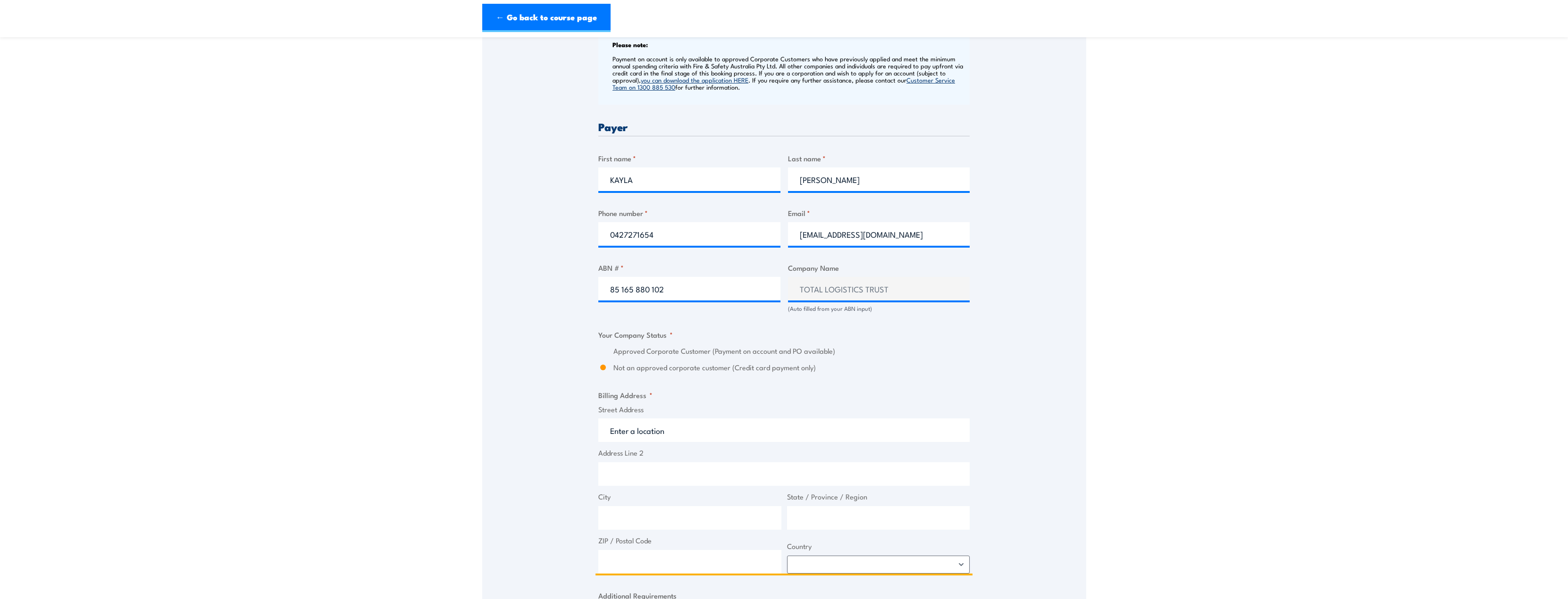
type input "n"
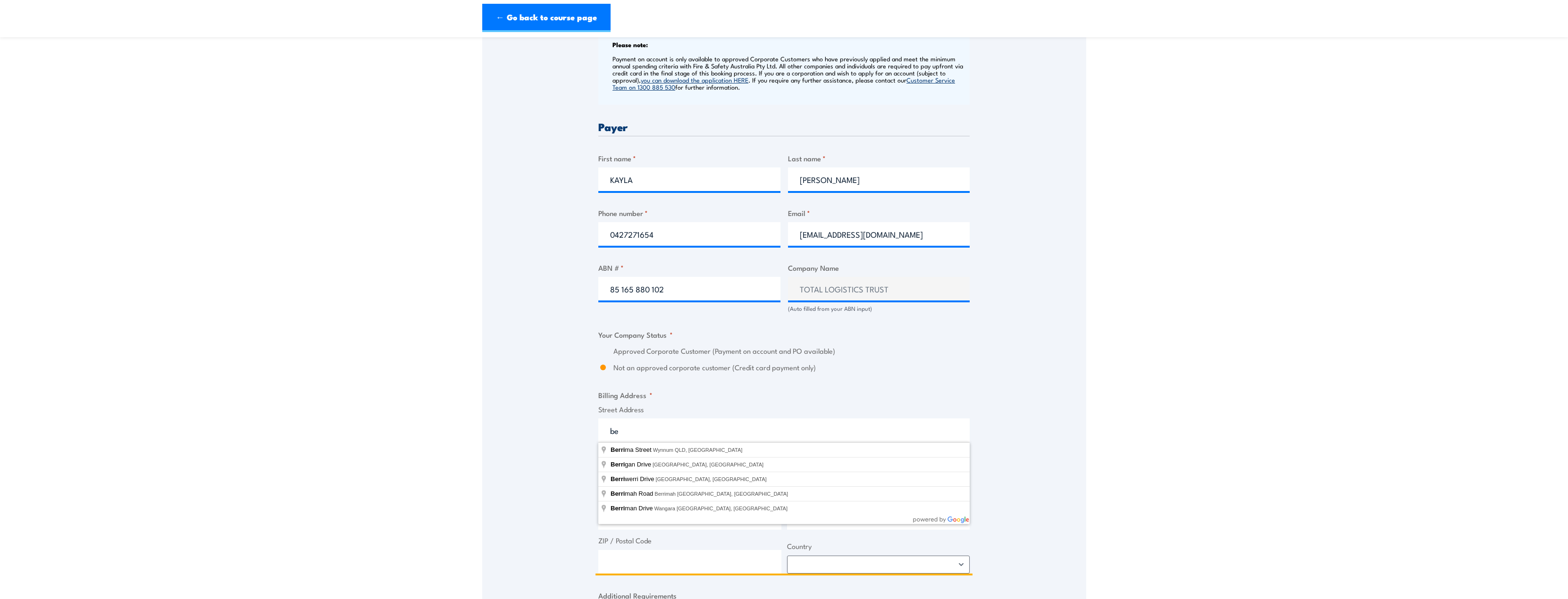
type input "b"
type input "[PERSON_NAME][GEOGRAPHIC_DATA], [GEOGRAPHIC_DATA]"
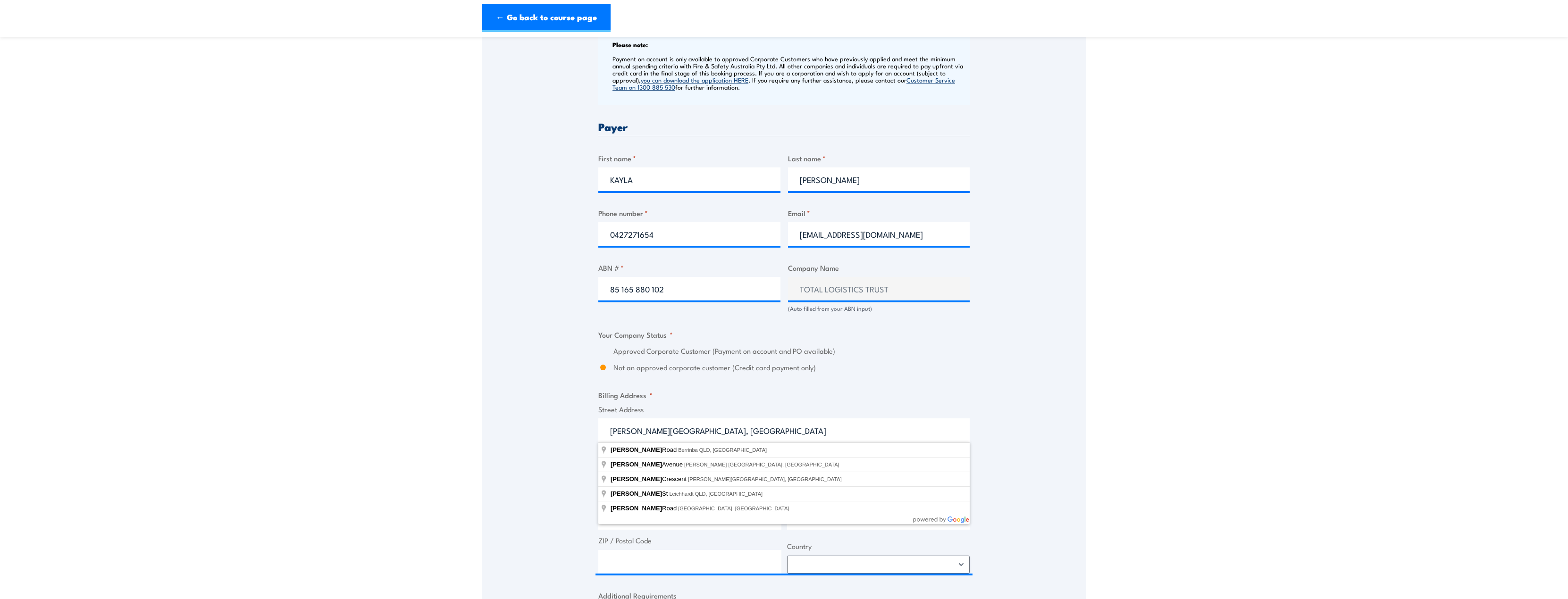
type input "[PERSON_NAME]"
type input "Berrinba"
type input "[GEOGRAPHIC_DATA]"
type input "4117"
select select "[GEOGRAPHIC_DATA]"
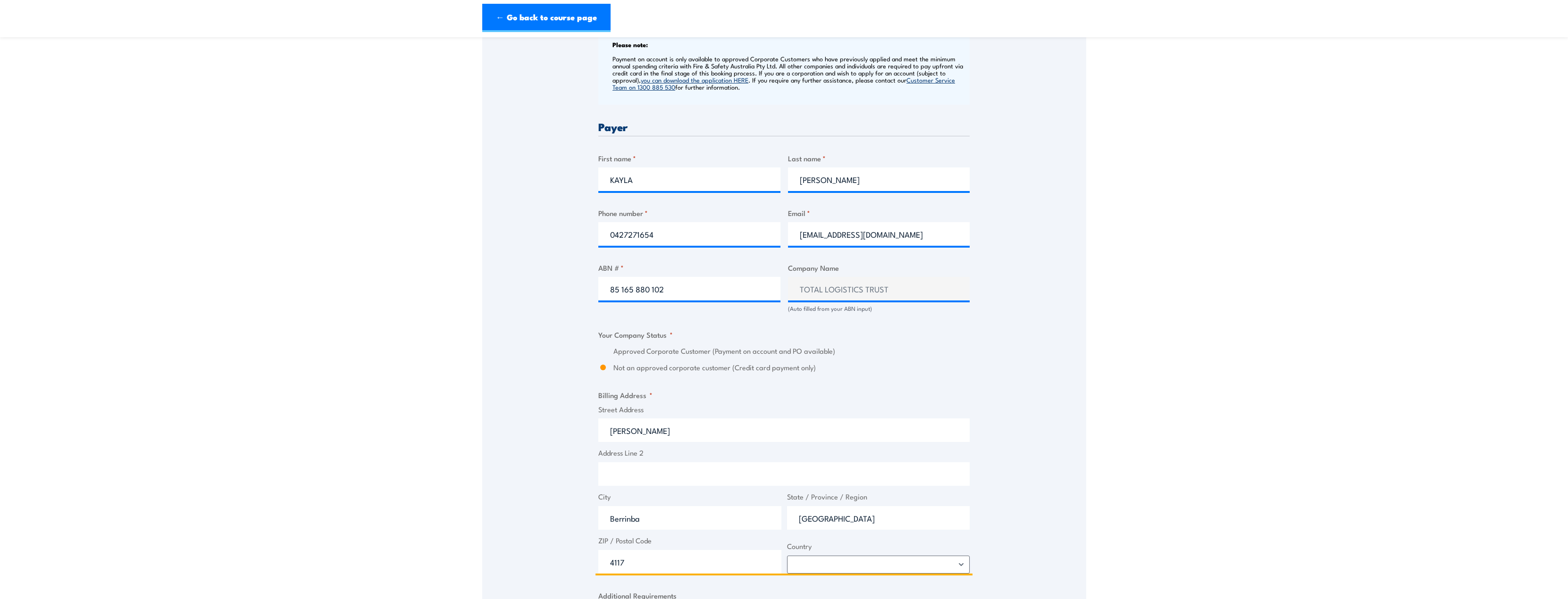
click at [651, 472] on input "Address Line 2" at bounding box center [784, 474] width 371 height 23
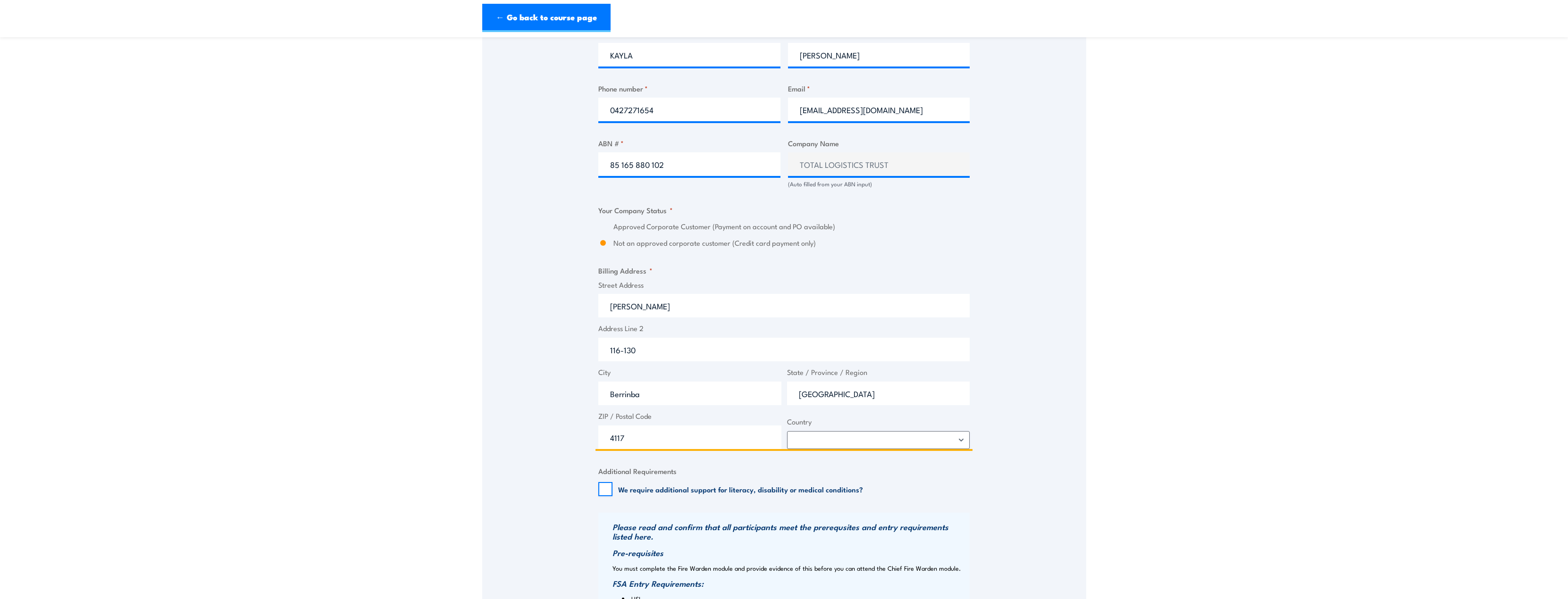
scroll to position [519, 0]
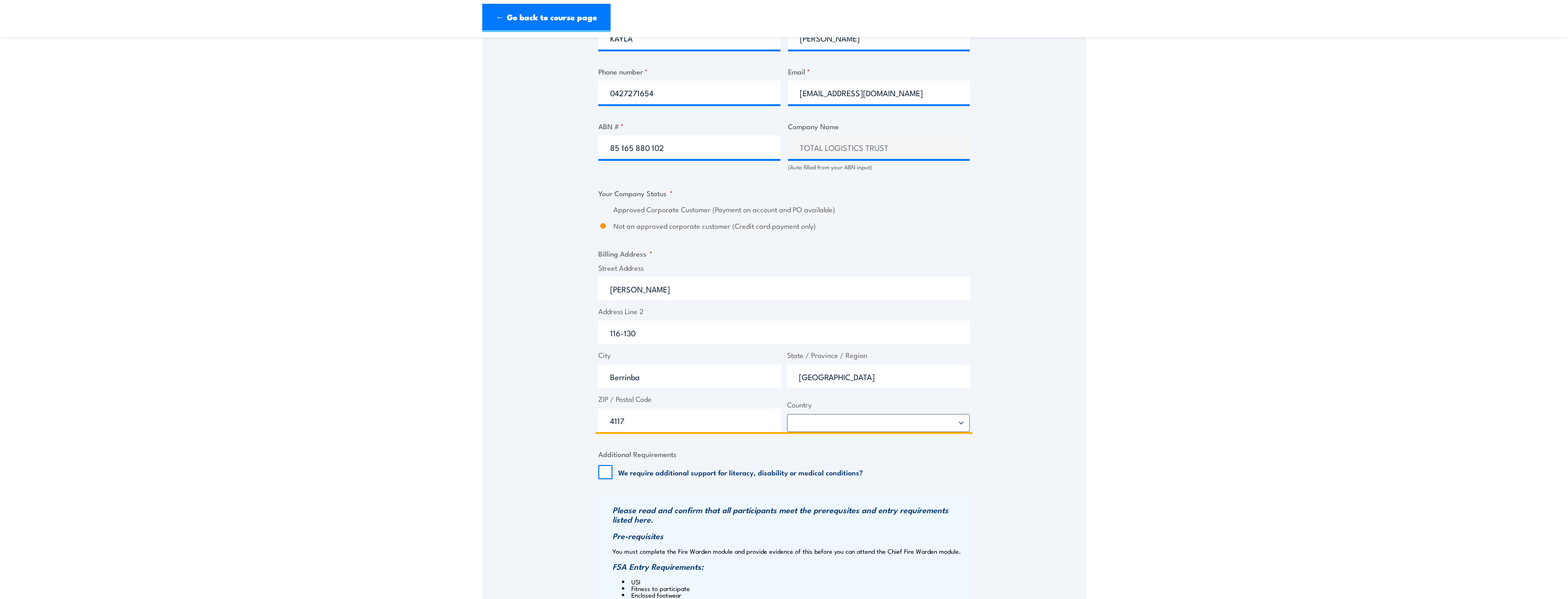
type input "116-130"
click at [806, 423] on select "[GEOGRAPHIC_DATA] [GEOGRAPHIC_DATA] [GEOGRAPHIC_DATA] [US_STATE] [GEOGRAPHIC_DA…" at bounding box center [878, 423] width 183 height 18
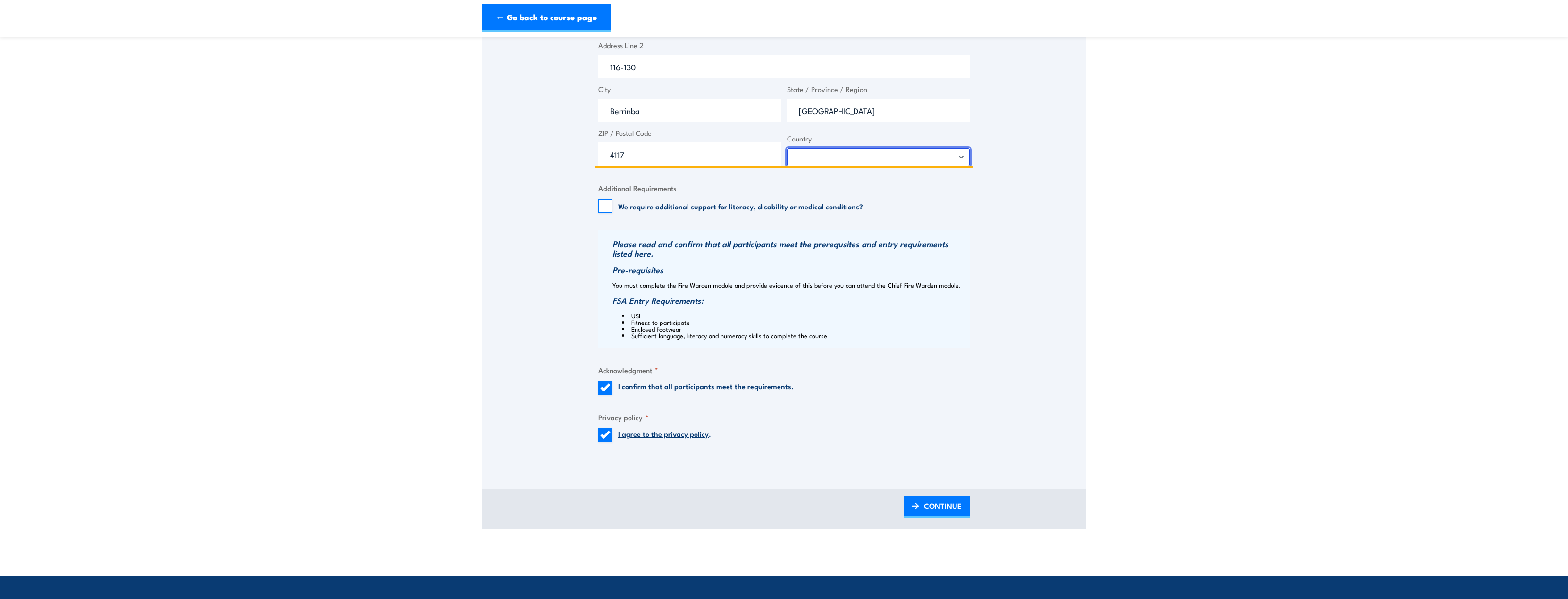
scroll to position [802, 0]
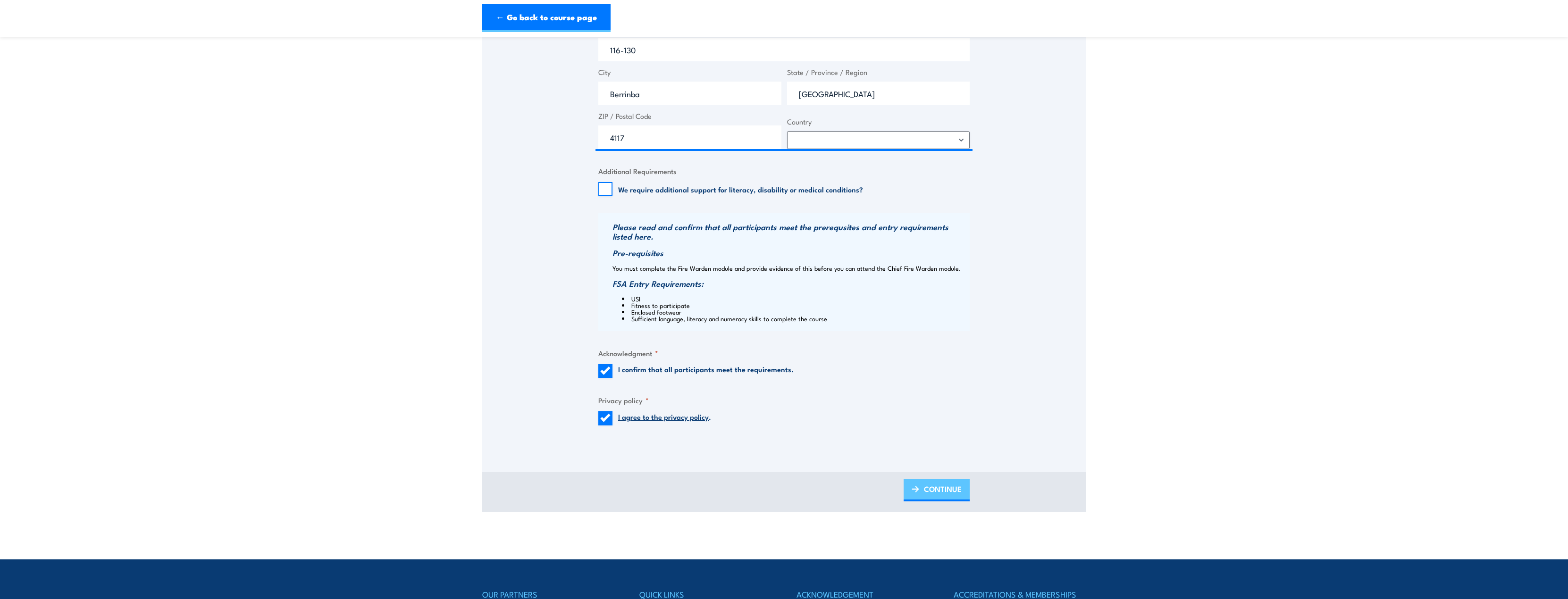
click at [936, 488] on span "CONTINUE" at bounding box center [942, 489] width 37 height 25
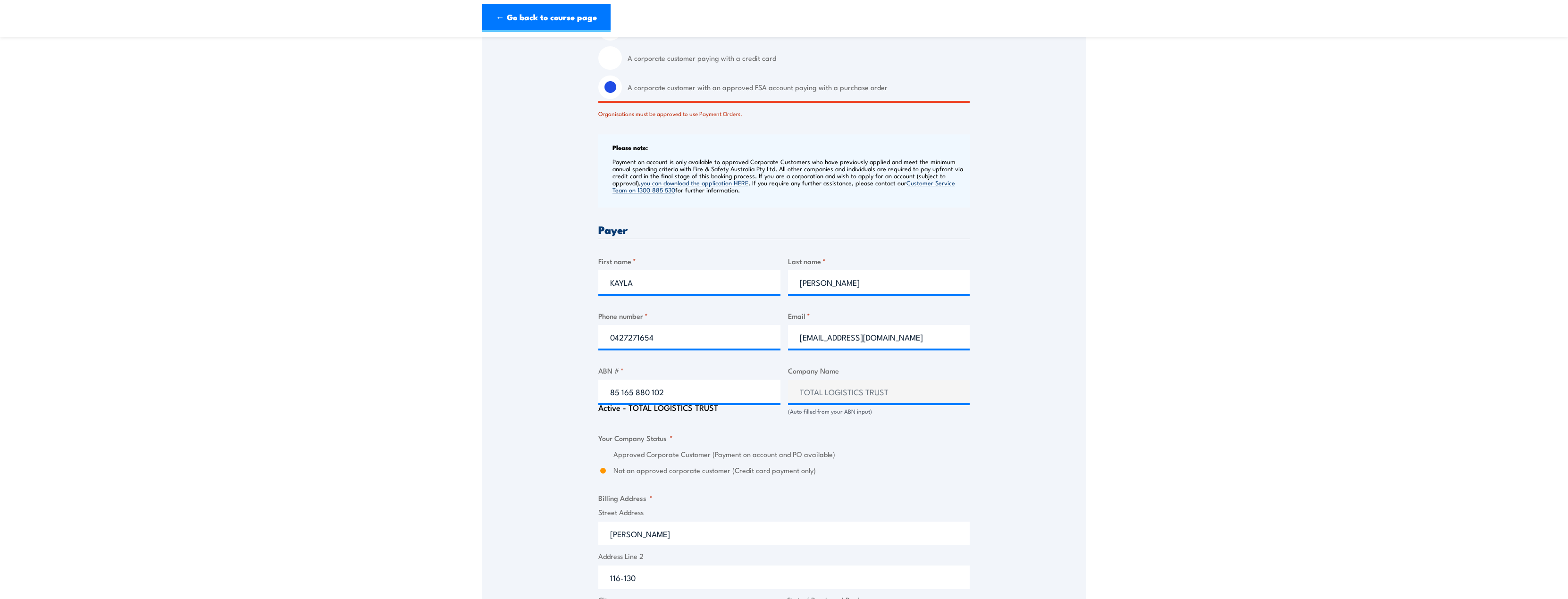
scroll to position [189, 0]
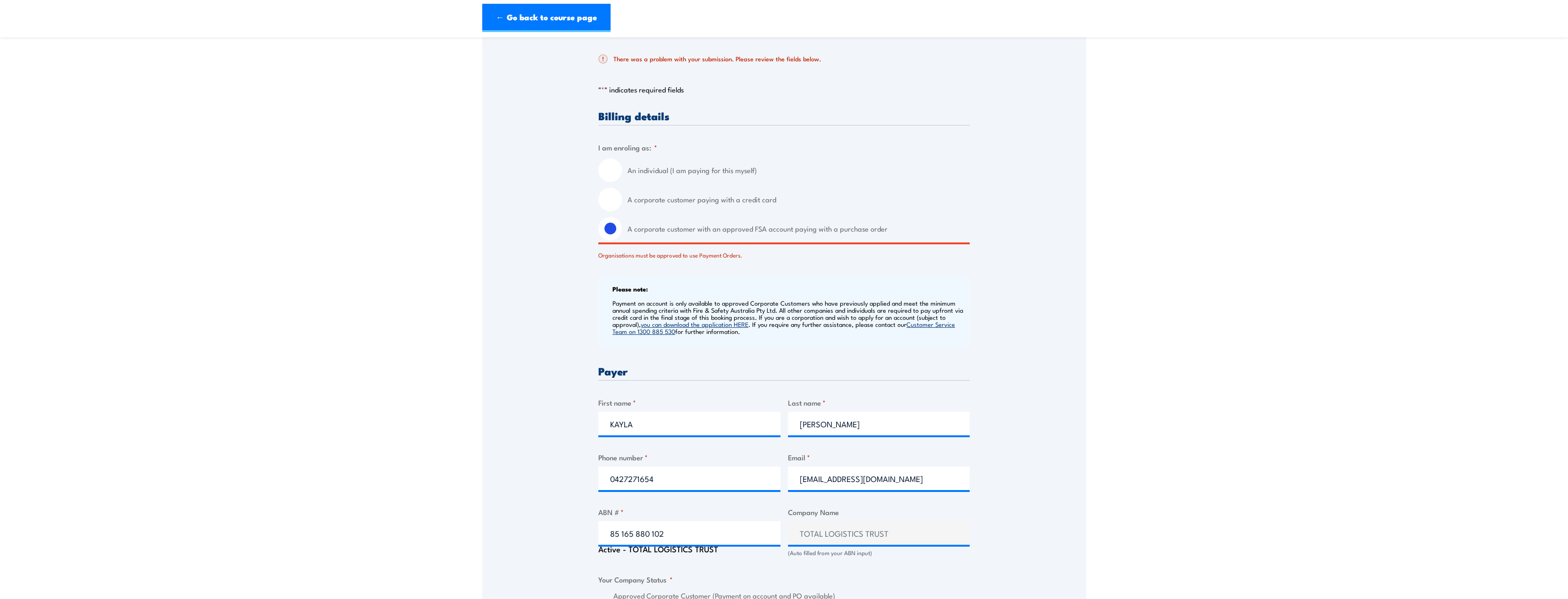
click at [693, 170] on label "An individual (I am paying for this myself)" at bounding box center [798, 170] width 342 height 23
click at [622, 170] on input "An individual (I am paying for this myself)" at bounding box center [610, 170] width 23 height 23
radio input "true"
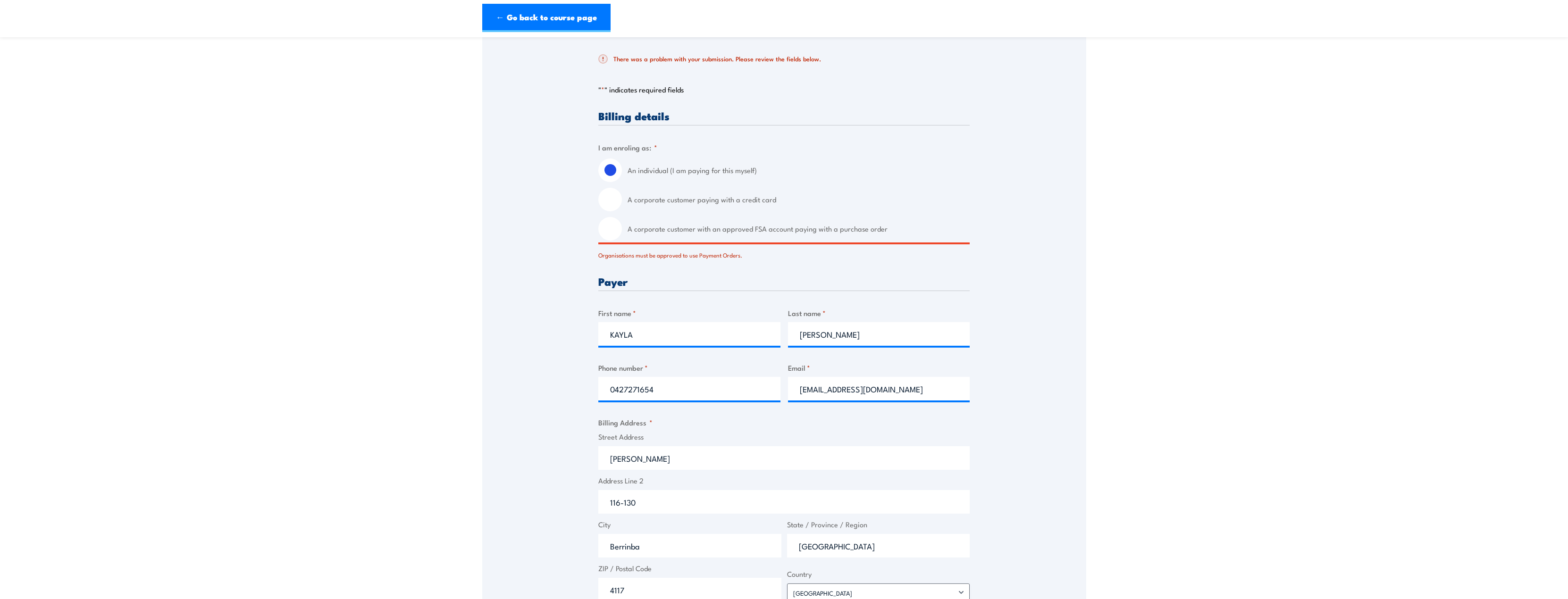
click at [696, 203] on label "A corporate customer paying with a credit card" at bounding box center [798, 199] width 342 height 23
click at [622, 203] on input "A corporate customer paying with a credit card" at bounding box center [610, 199] width 23 height 23
radio input "true"
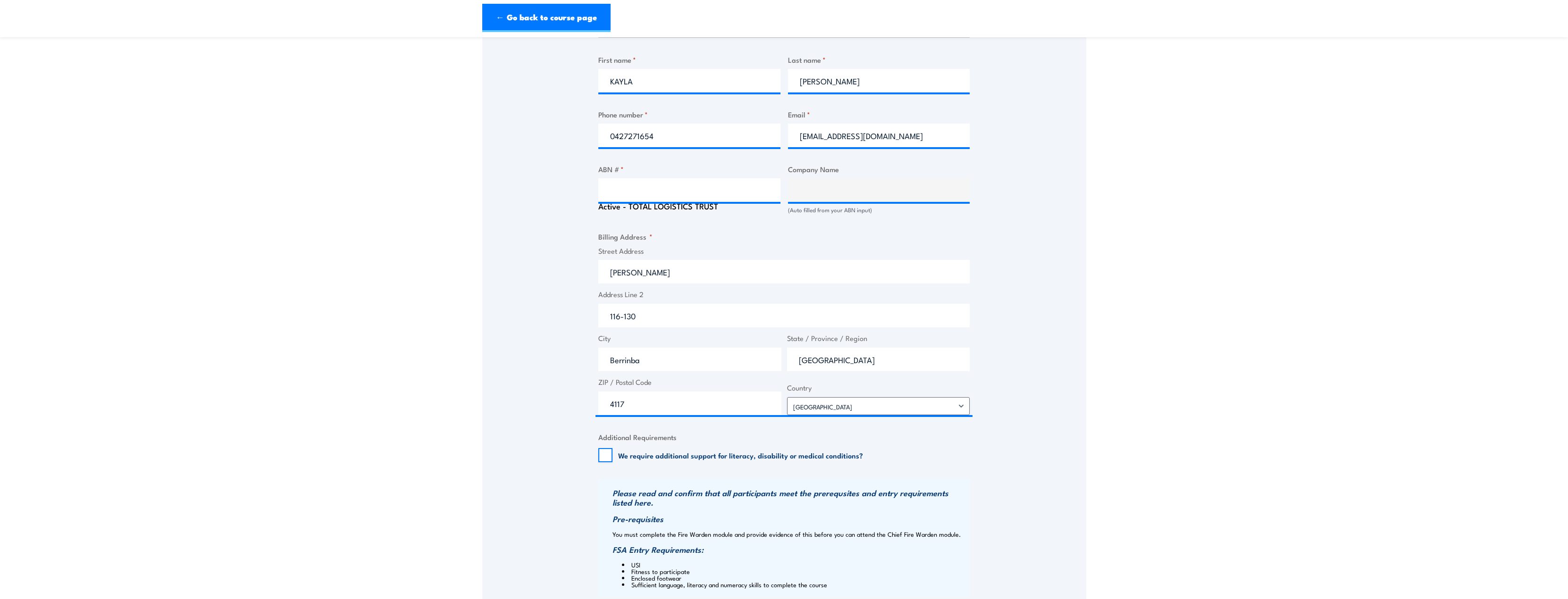
scroll to position [519, 0]
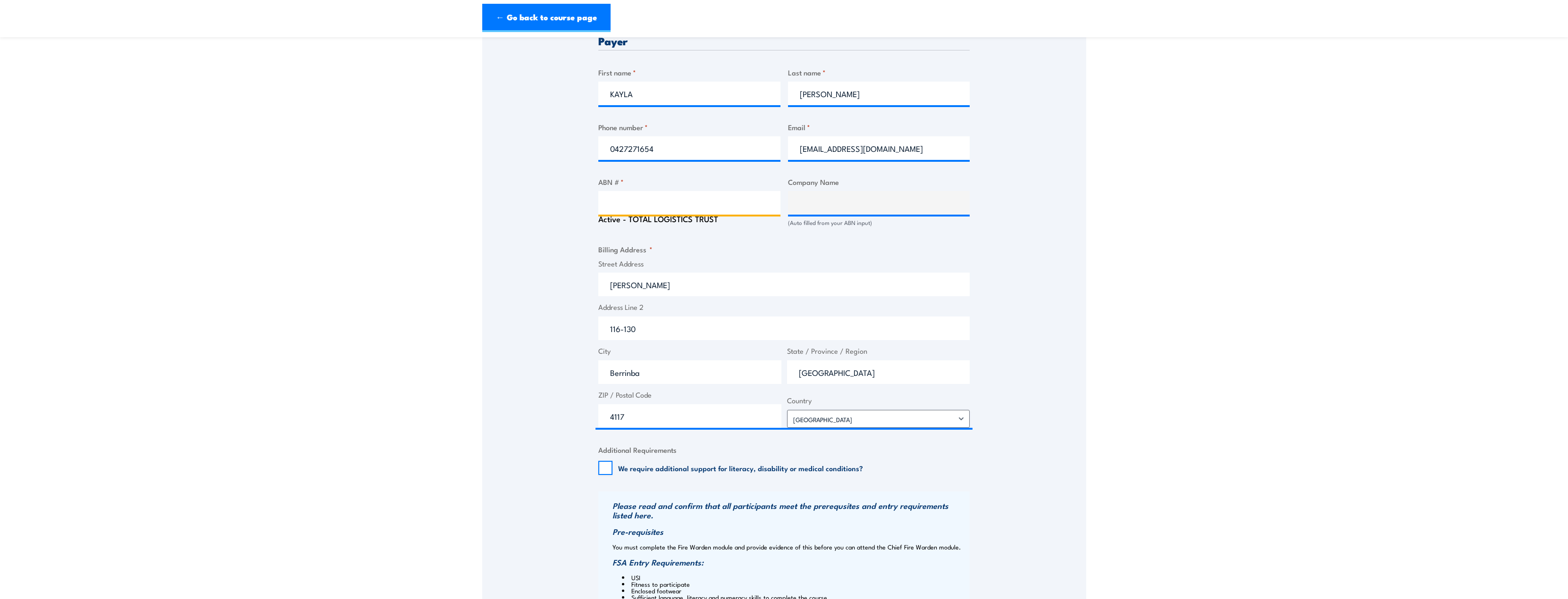
click at [711, 197] on input "ABN # *" at bounding box center [689, 203] width 182 height 23
paste input "85 165 880 102"
type input "85 165 880 102"
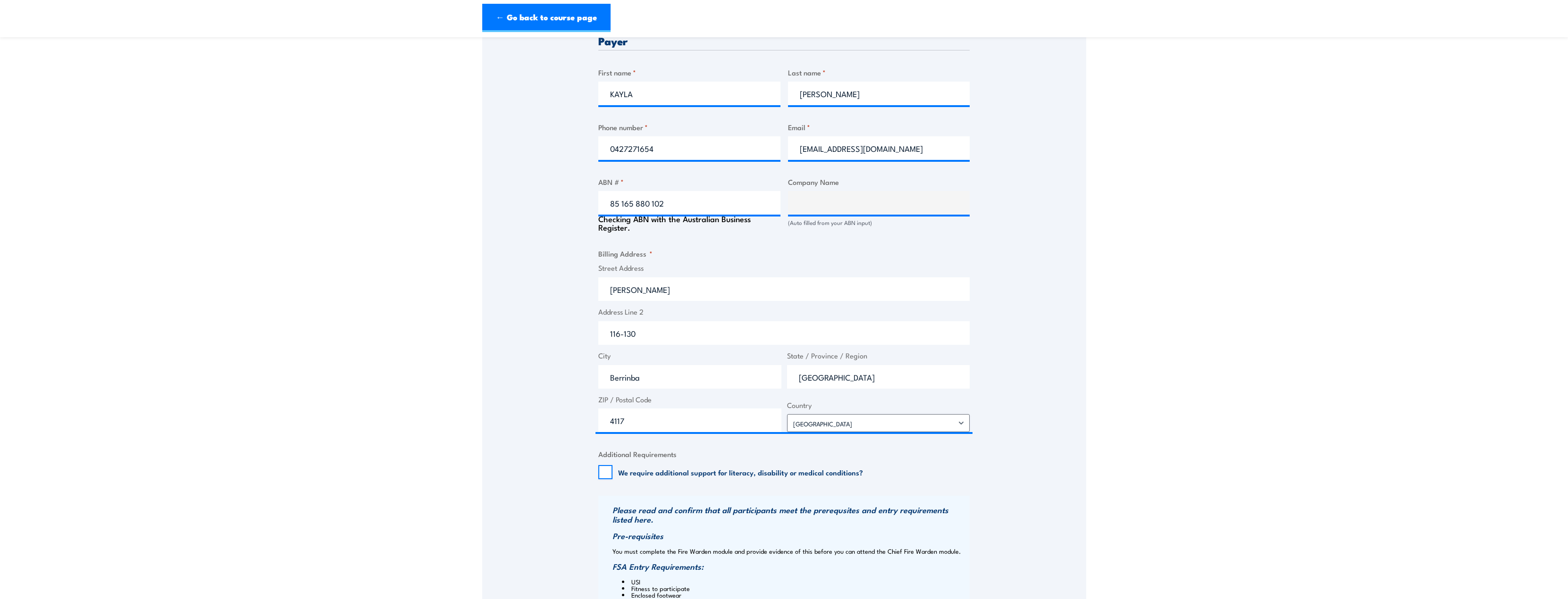
click at [1009, 245] on div "Speak to a specialist CALL [PHONE_NUMBER] CALL [PHONE_NUMBER] There was a probl…" at bounding box center [784, 186] width 604 height 1084
type input "TOTAL LOGISTICS TRUST"
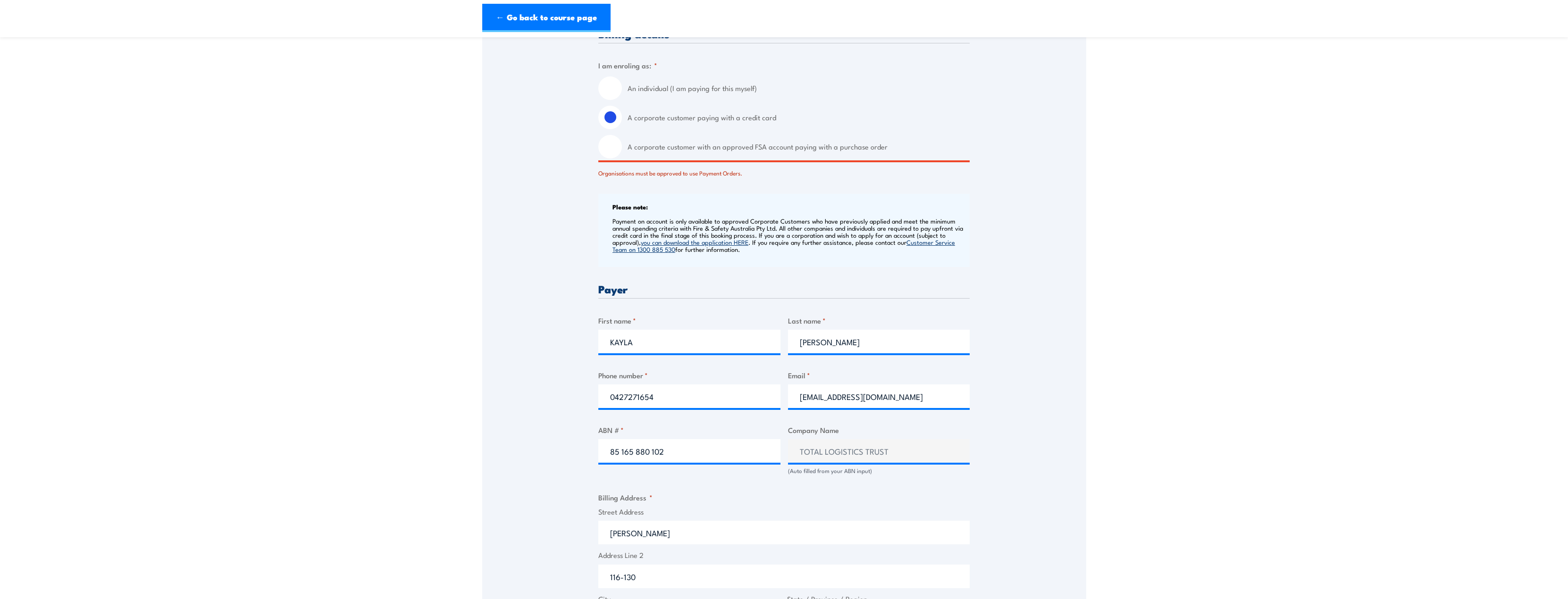
scroll to position [283, 0]
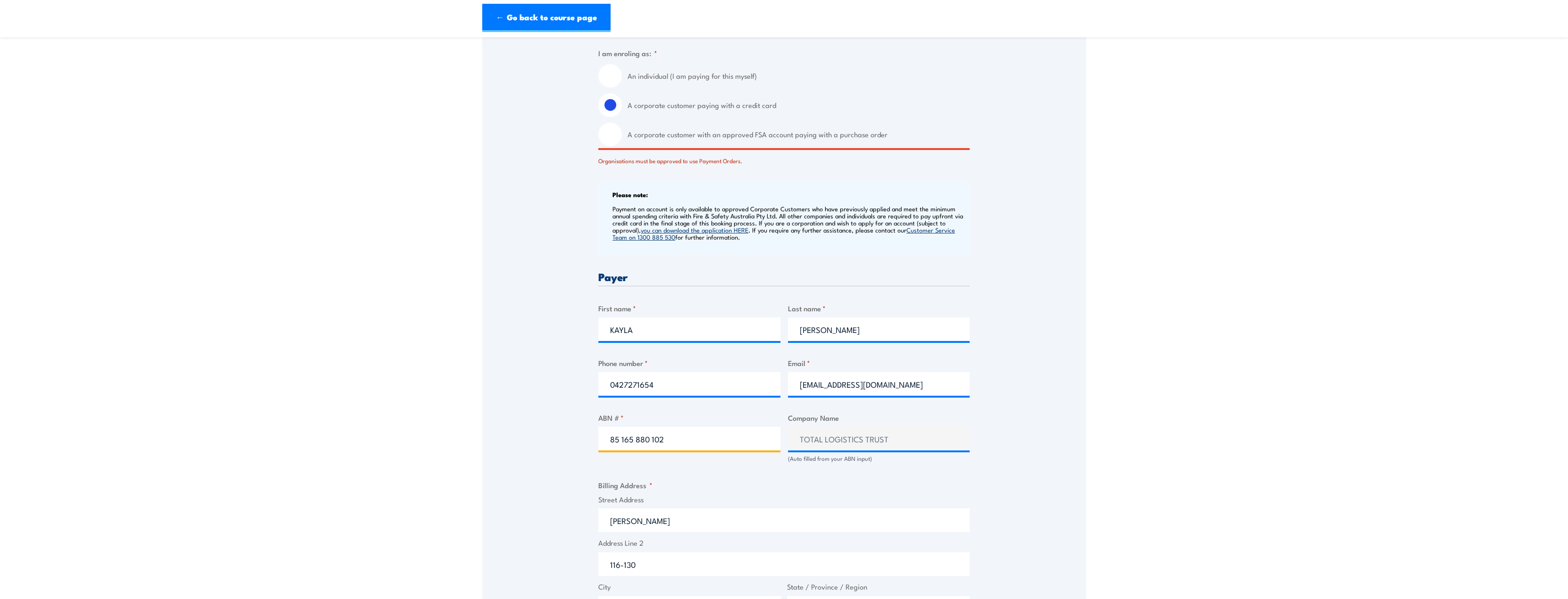
drag, startPoint x: 674, startPoint y: 435, endPoint x: 568, endPoint y: 429, distance: 106.2
click at [569, 429] on div "Speak to a specialist CALL [PHONE_NUMBER] CALL [PHONE_NUMBER] There was a probl…" at bounding box center [784, 421] width 604 height 1080
type input "77508483076"
click at [852, 491] on fieldset "Billing Address * Street Address [PERSON_NAME] Address Line 2 116-130 City [GEO…" at bounding box center [784, 572] width 371 height 184
type input "THE TRUSTEE FOR TOTAL LOGISTIC SOLUTIONS UNIT TRUST"
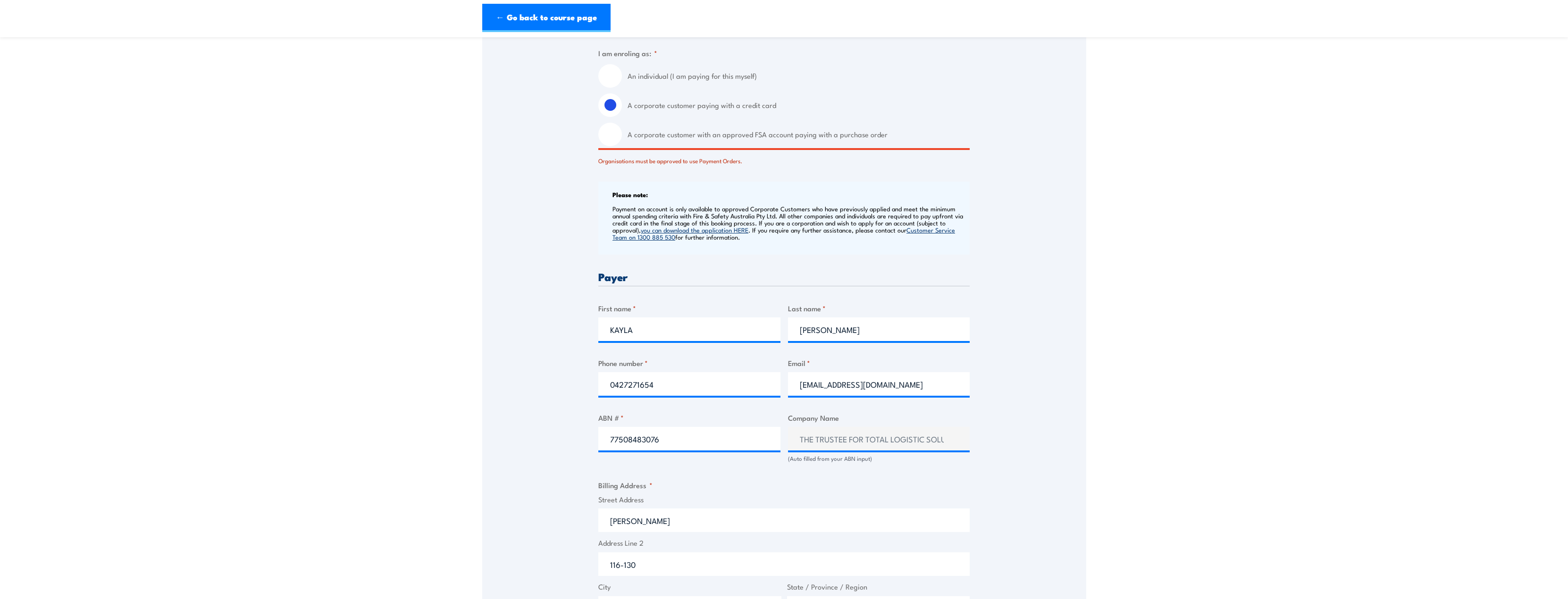
click at [616, 136] on input "A corporate customer with an approved FSA account paying with a purchase order" at bounding box center [610, 134] width 23 height 23
radio input "true"
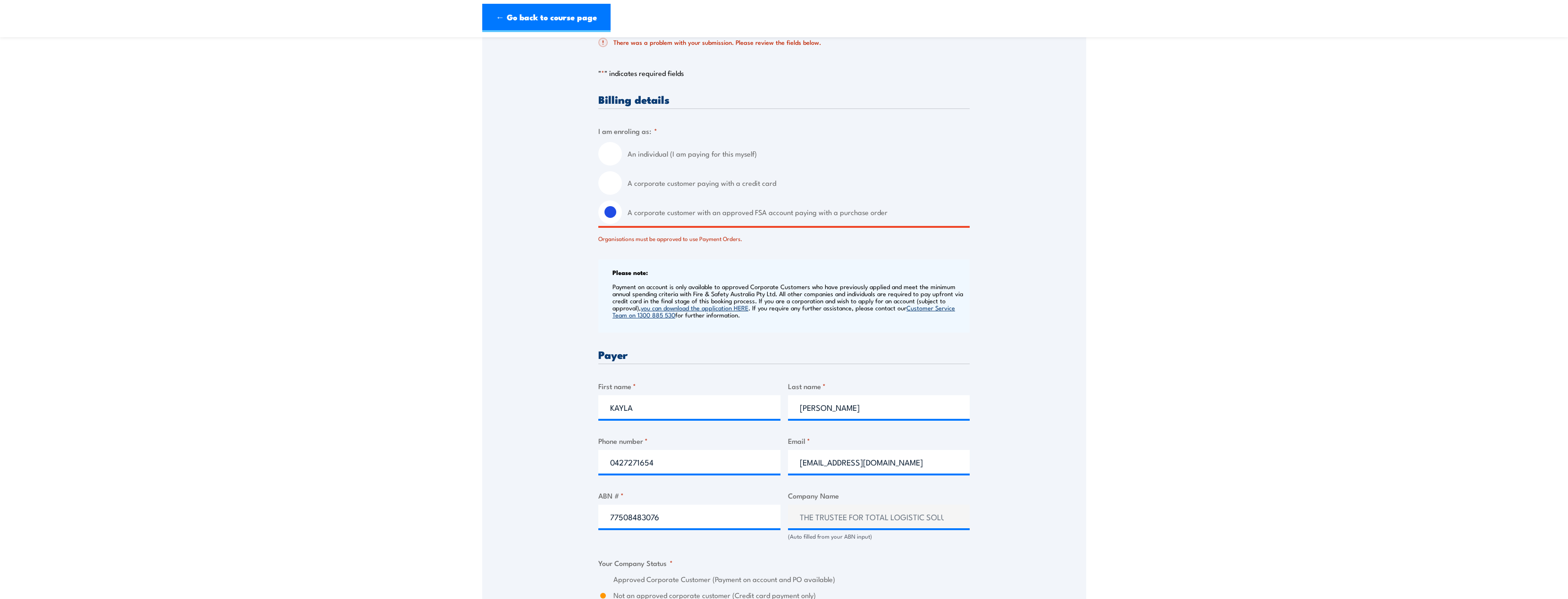
scroll to position [189, 0]
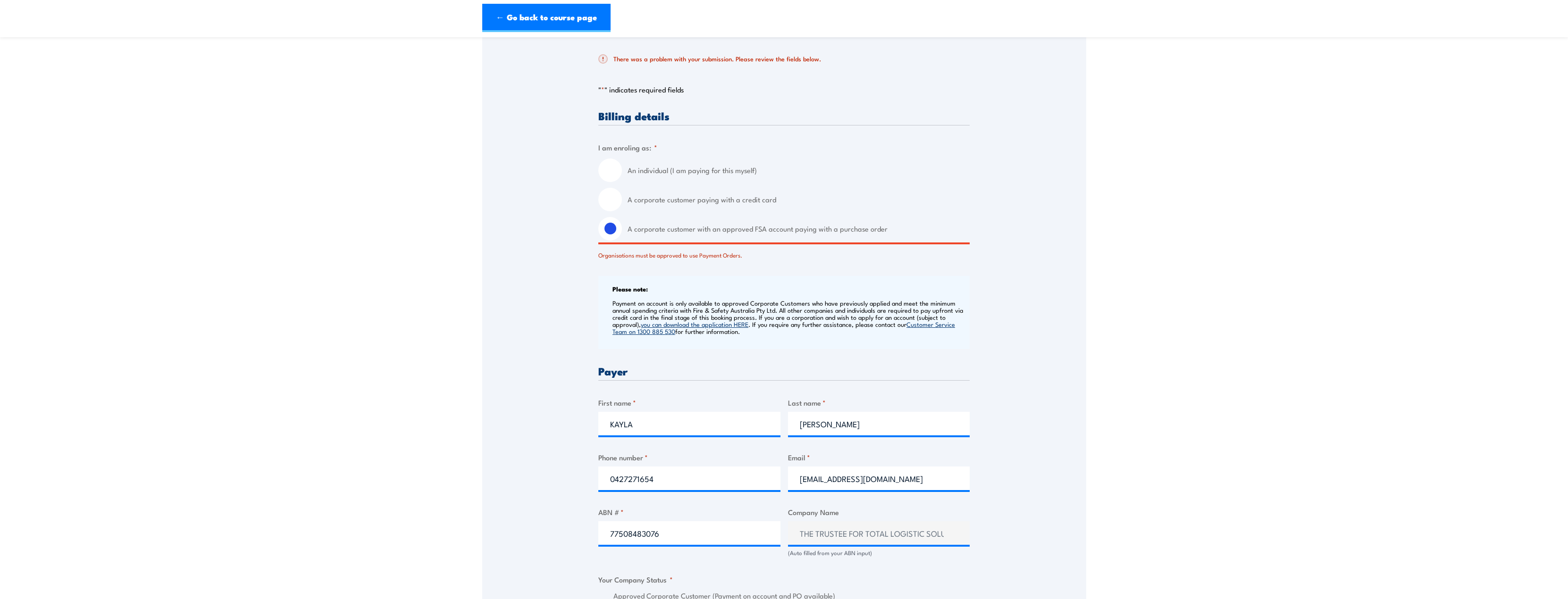
click at [679, 202] on label "A corporate customer paying with a credit card" at bounding box center [798, 199] width 342 height 23
click at [622, 202] on input "A corporate customer paying with a credit card" at bounding box center [610, 199] width 23 height 23
radio input "true"
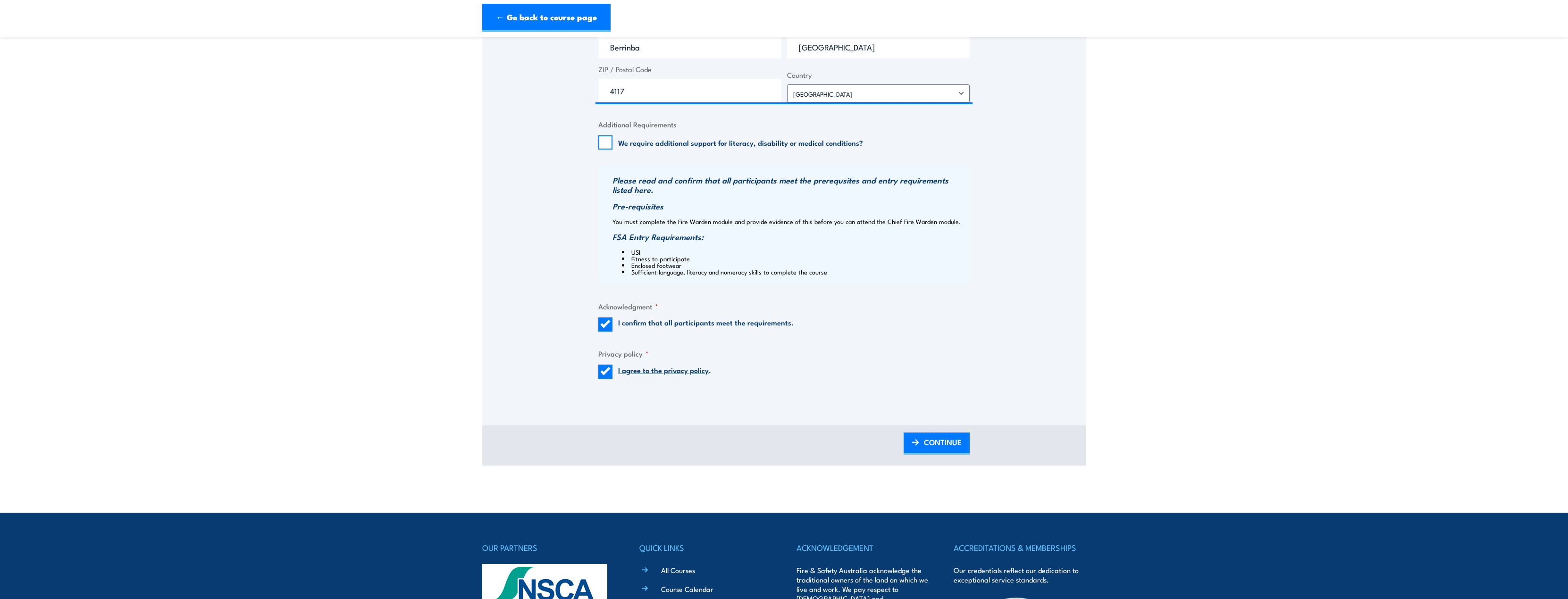
scroll to position [943, 0]
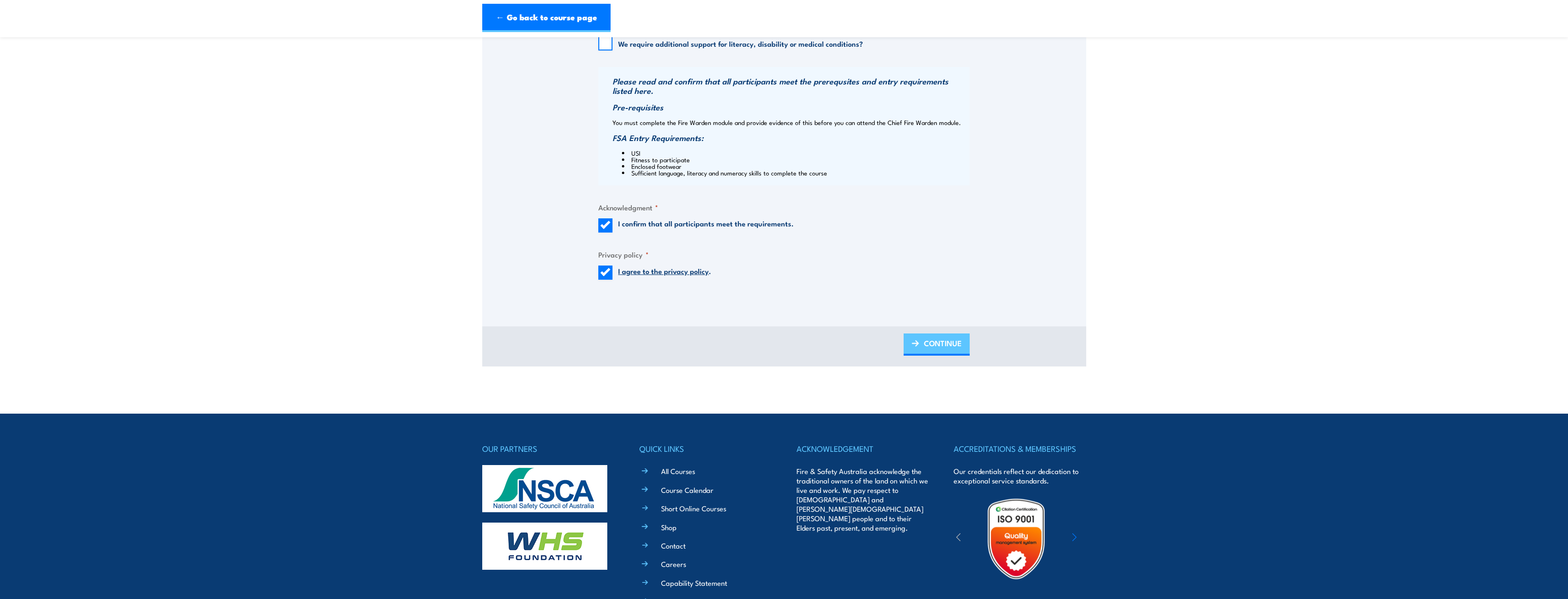
click at [932, 342] on span "CONTINUE" at bounding box center [942, 343] width 37 height 25
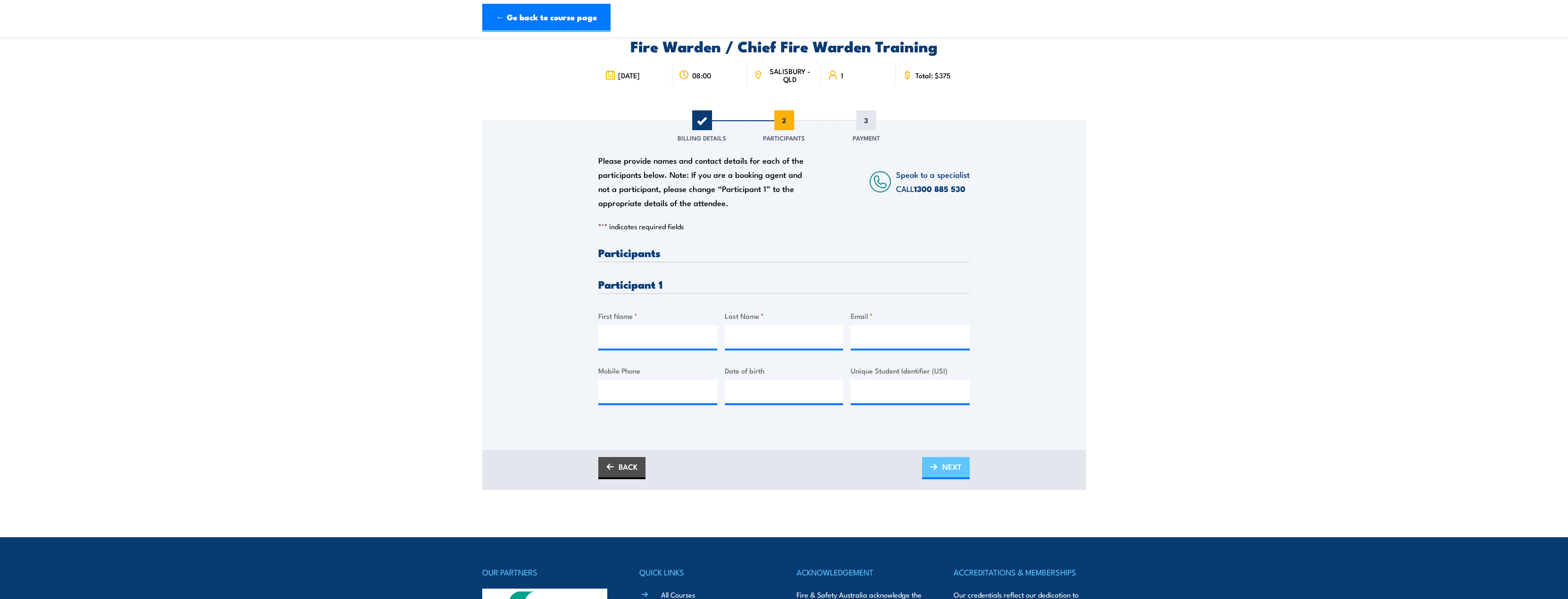
scroll to position [0, 0]
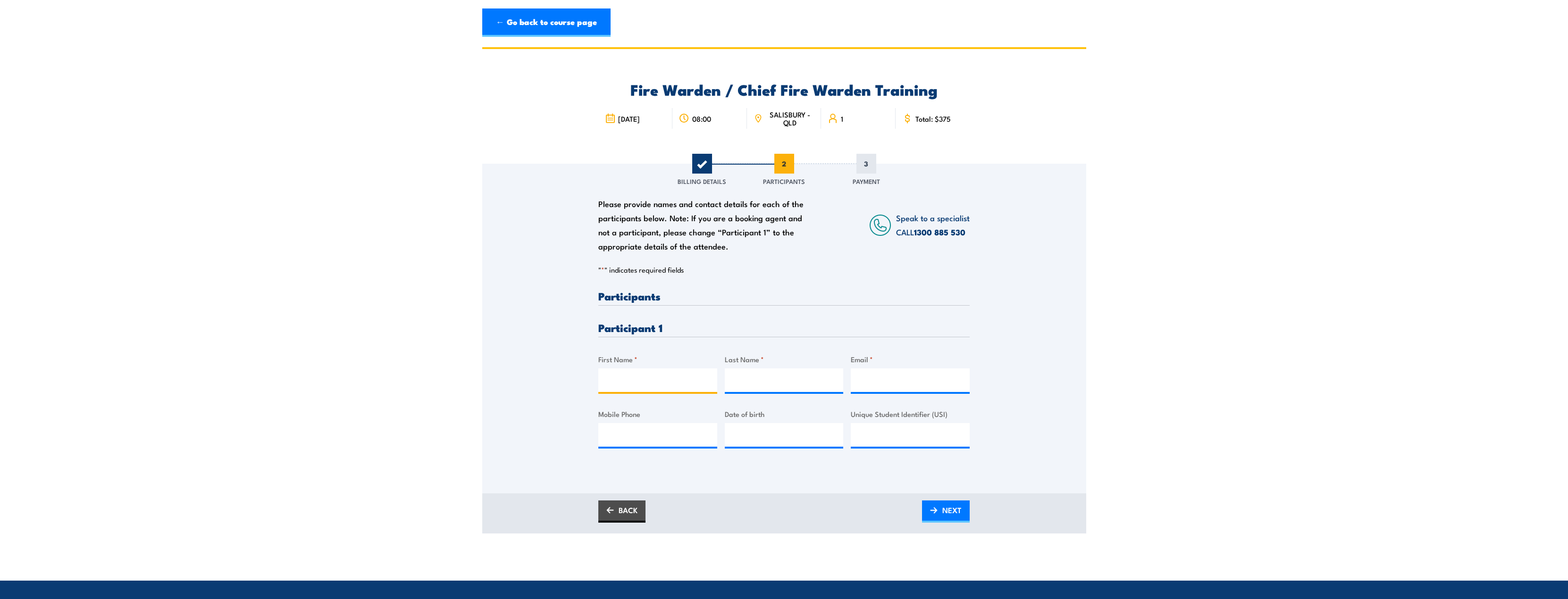
click at [684, 379] on input "First Name *" at bounding box center [657, 380] width 119 height 23
type input "k"
type input "Kayla"
type input "h"
type input "[PERSON_NAME]"
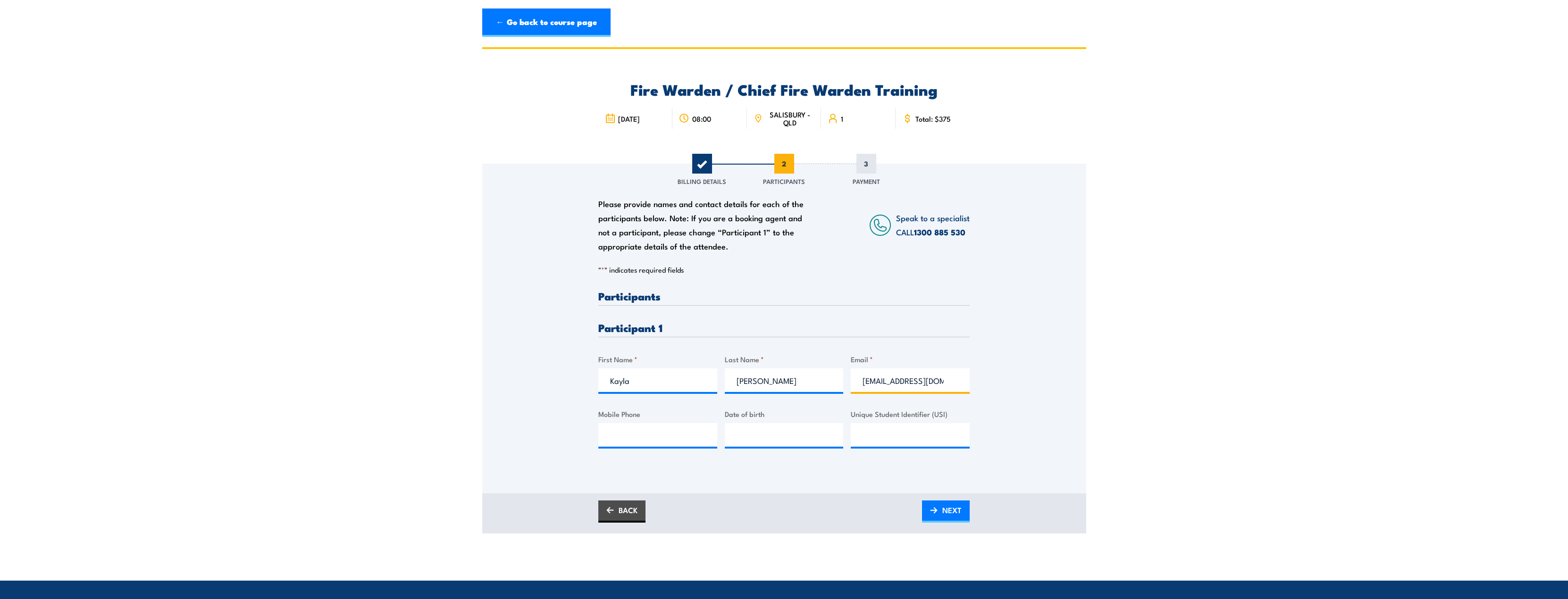
scroll to position [0, 1]
type input "[EMAIL_ADDRESS][DOMAIN_NAME]"
click at [629, 436] on input "Mobile Phone" at bounding box center [657, 435] width 119 height 23
click at [673, 434] on input "Mobile Phone" at bounding box center [657, 435] width 119 height 23
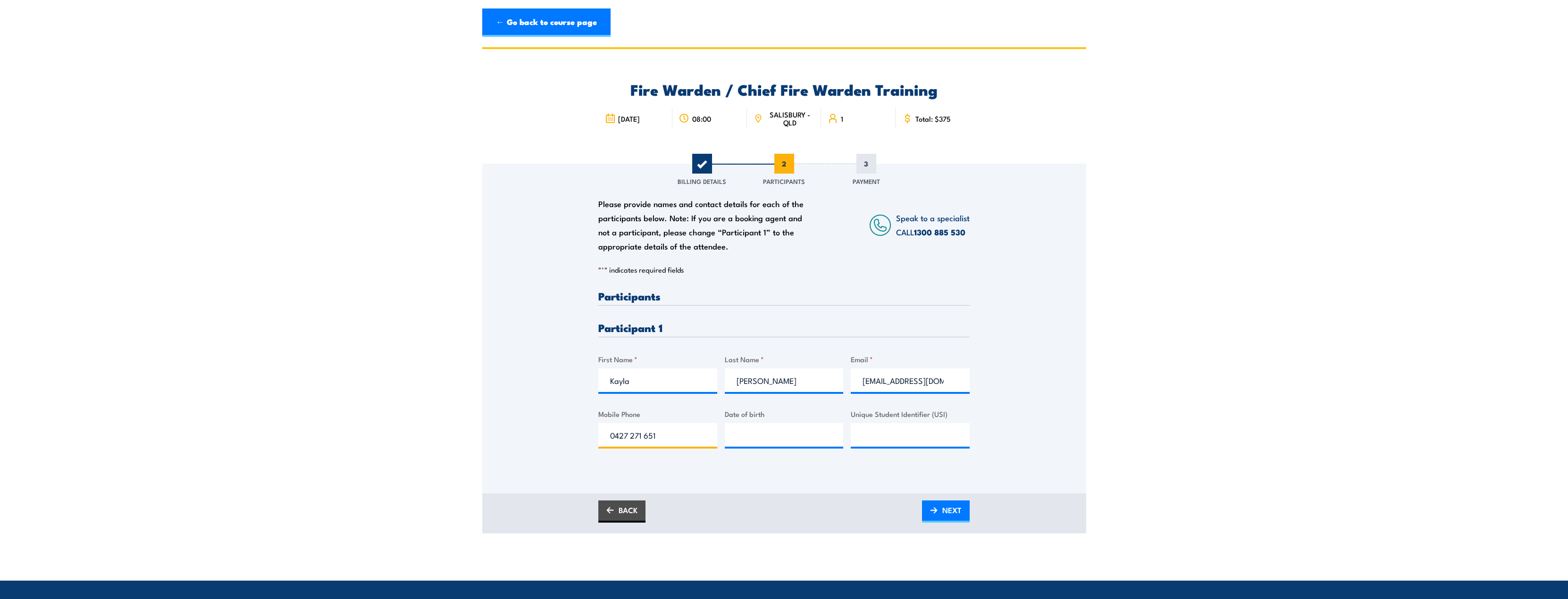
type input "0427 271 651"
click input "Submit" at bounding box center [0, 0] width 0 height 0
type input "__/__/____"
click at [763, 434] on input "__/__/____" at bounding box center [784, 435] width 119 height 23
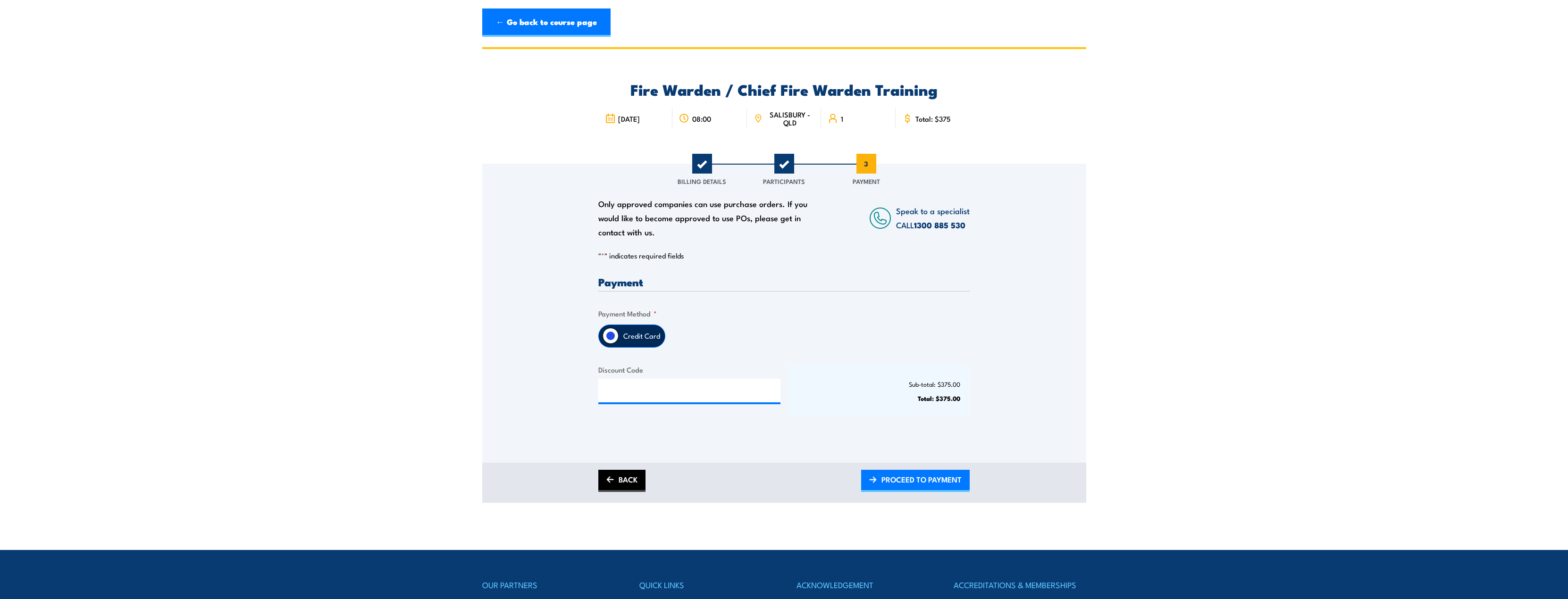
click at [614, 480] on link "BACK" at bounding box center [622, 481] width 47 height 23
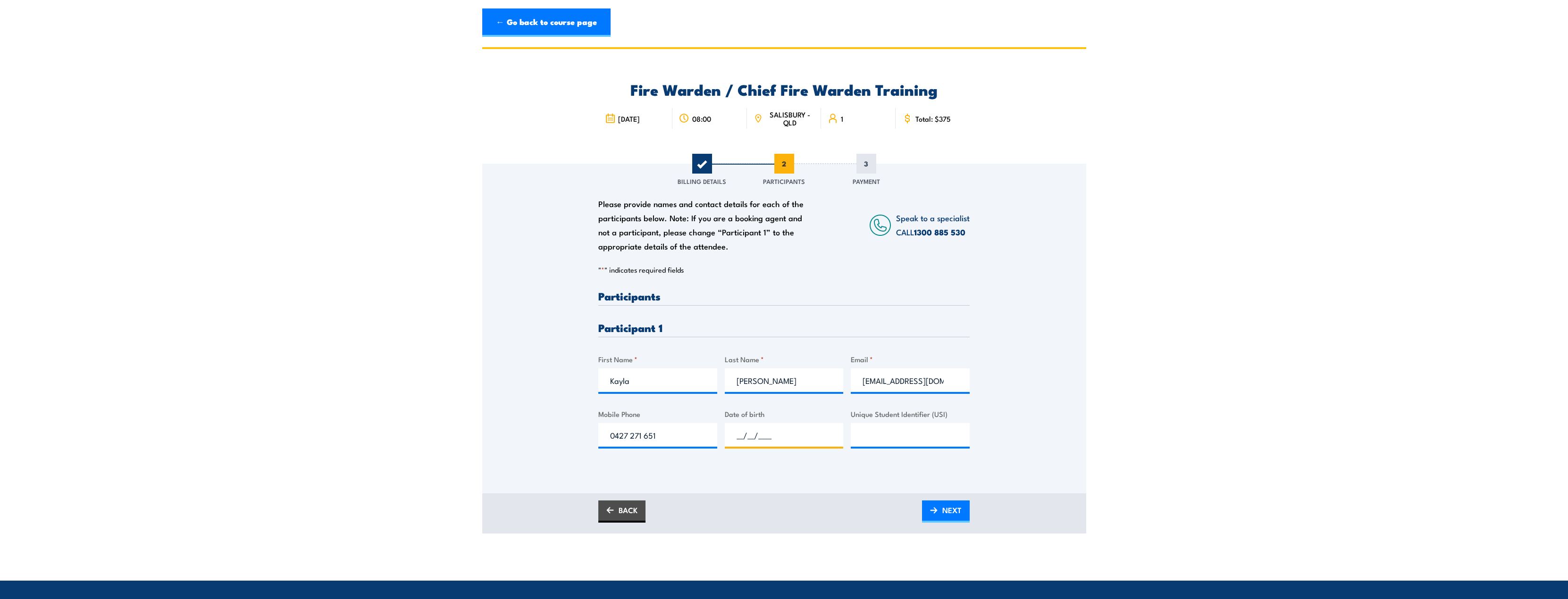
click at [751, 430] on input "__/__/____" at bounding box center [784, 435] width 119 height 23
type input "__/__/____"
click at [943, 516] on span "NEXT" at bounding box center [952, 509] width 19 height 25
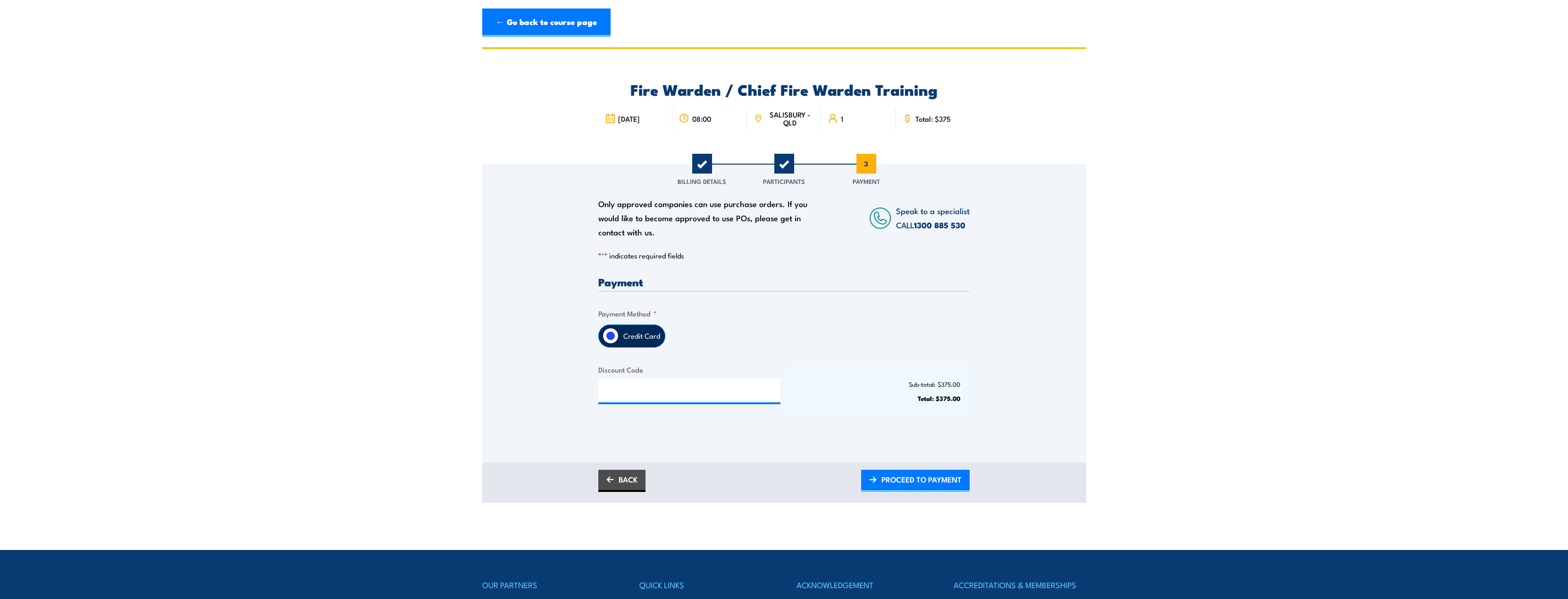
click at [1336, 362] on section "Fire Warden / Chief Fire Warden Training 08:00 1 "" at bounding box center [784, 275] width 1568 height 456
drag, startPoint x: 1341, startPoint y: 261, endPoint x: 1317, endPoint y: 283, distance: 32.6
click at [1339, 263] on section "Fire Warden / Chief Fire Warden Training 08:00 1 "" at bounding box center [784, 275] width 1568 height 456
click at [1361, 290] on section "Fire Warden / Chief Fire Warden Training 08:00 1 "" at bounding box center [784, 275] width 1568 height 456
